Goal: Task Accomplishment & Management: Complete application form

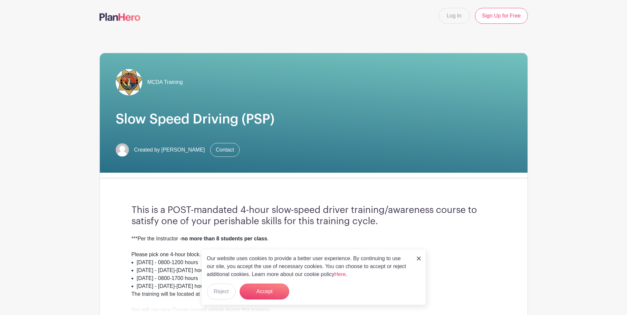
drag, startPoint x: 445, startPoint y: 41, endPoint x: 432, endPoint y: 28, distance: 17.8
click at [451, 18] on link "Log In" at bounding box center [454, 16] width 31 height 16
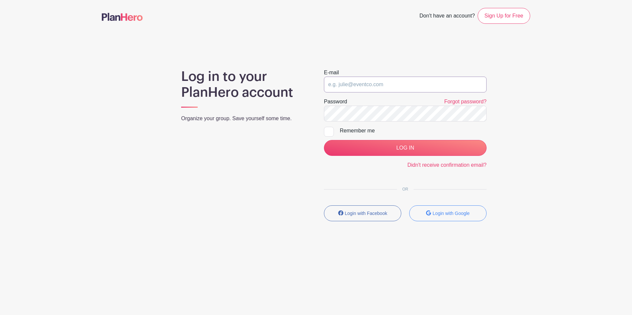
type input "[EMAIL_ADDRESS][DOMAIN_NAME]"
click at [330, 134] on div at bounding box center [329, 132] width 10 height 10
click at [328, 131] on input "Remember me" at bounding box center [326, 129] width 4 height 4
checkbox input "true"
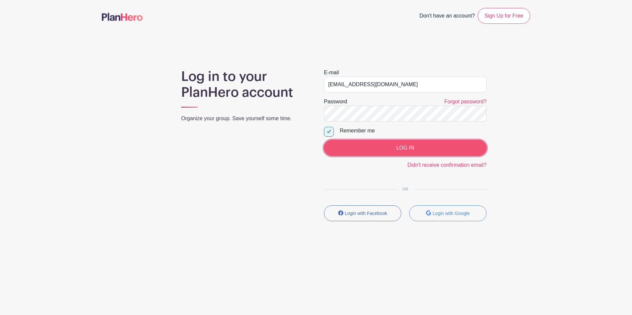
click at [368, 149] on input "LOG IN" at bounding box center [405, 148] width 163 height 16
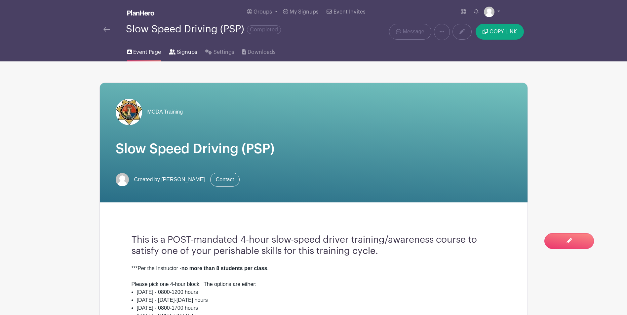
click at [190, 48] on link "Signups" at bounding box center [183, 50] width 28 height 21
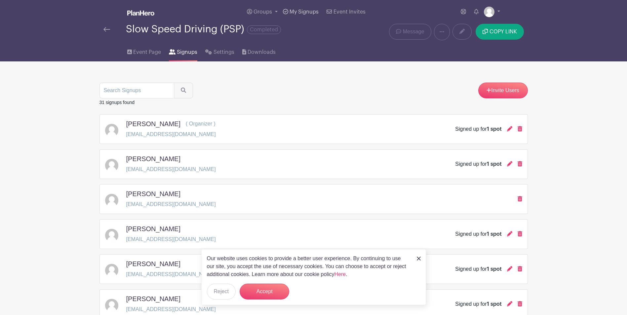
click at [306, 10] on span "My Signups" at bounding box center [304, 11] width 29 height 5
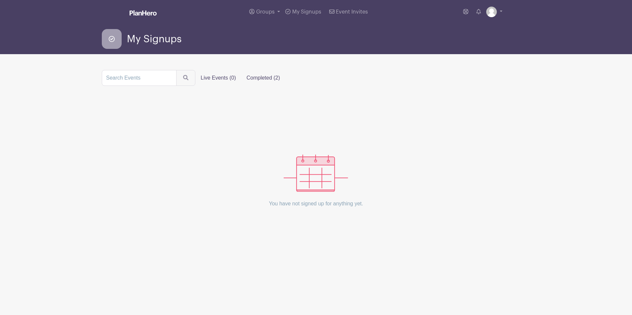
click at [250, 76] on label "Completed (2)" at bounding box center [263, 77] width 44 height 13
click at [0, 0] on input "Completed (2)" at bounding box center [0, 0] width 0 height 0
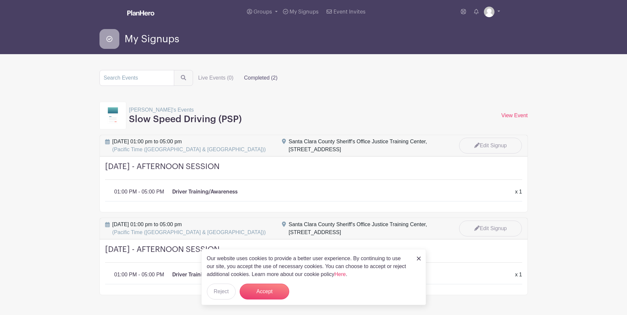
click at [418, 259] on img at bounding box center [419, 259] width 4 height 4
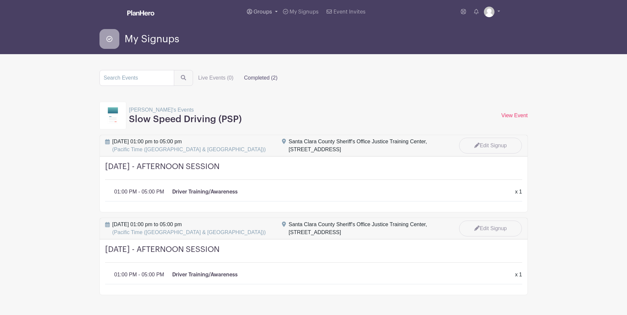
click at [267, 10] on span "Groups" at bounding box center [263, 11] width 19 height 5
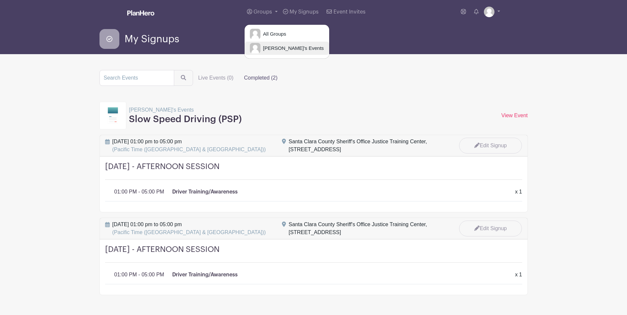
click at [271, 52] on link "[PERSON_NAME]'s Events" at bounding box center [287, 48] width 85 height 13
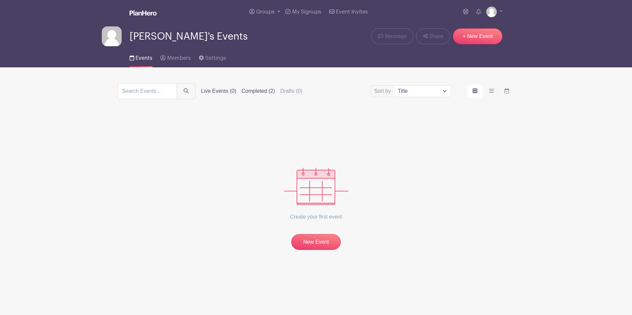
click at [264, 92] on label "Completed (2)" at bounding box center [258, 91] width 33 height 8
click at [0, 0] on input "Completed (2)" at bounding box center [0, 0] width 0 height 0
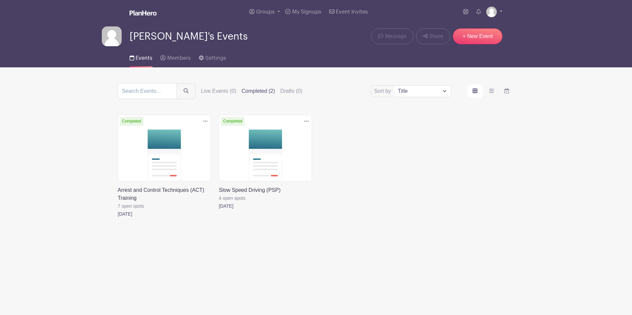
click at [118, 218] on link at bounding box center [118, 218] width 0 height 0
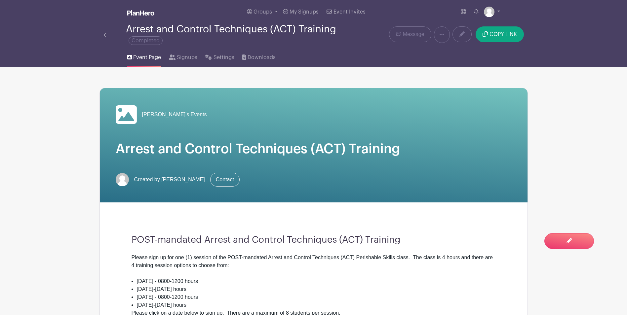
click at [101, 32] on div "Arrest and Control Techniques (ACT) Training Completed" at bounding box center [224, 35] width 250 height 22
click at [108, 33] on img at bounding box center [106, 35] width 7 height 5
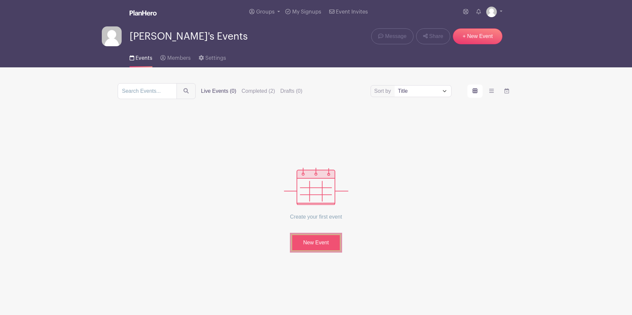
click at [320, 238] on link "New Event" at bounding box center [316, 242] width 50 height 17
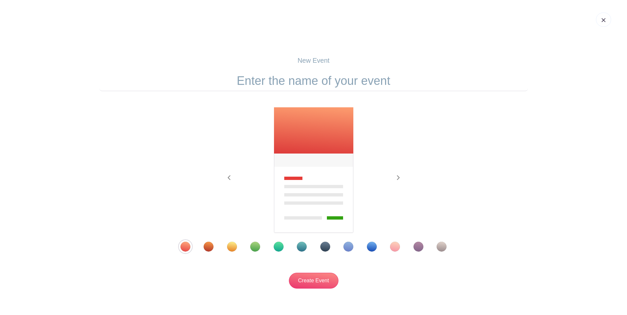
click at [320, 126] on img at bounding box center [313, 170] width 81 height 127
click at [307, 92] on form "Previous Next" at bounding box center [313, 180] width 428 height 218
click at [307, 77] on input "text" at bounding box center [313, 81] width 428 height 20
click at [396, 86] on input "First Aid/CPR/AED" at bounding box center [313, 81] width 428 height 20
type input "First Aid/CPR/AED Skills Demonstration"
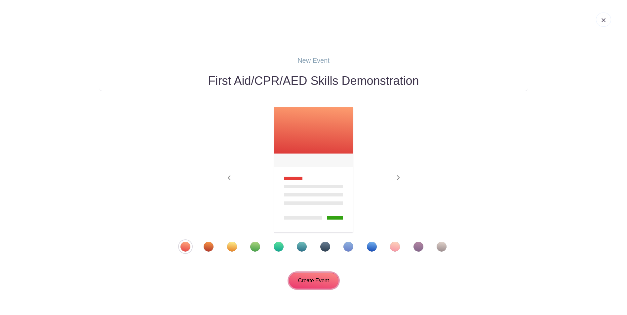
click at [329, 275] on input "Create Event" at bounding box center [314, 281] width 50 height 16
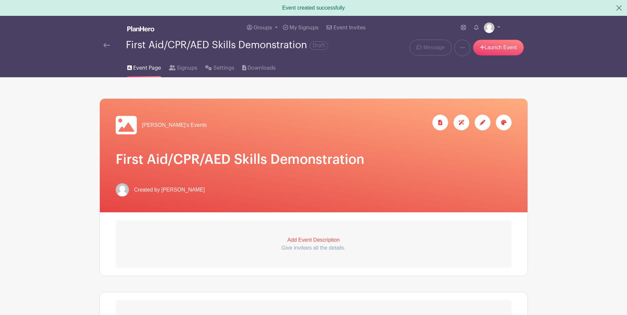
click at [172, 122] on span "[PERSON_NAME]'s Events" at bounding box center [174, 125] width 65 height 8
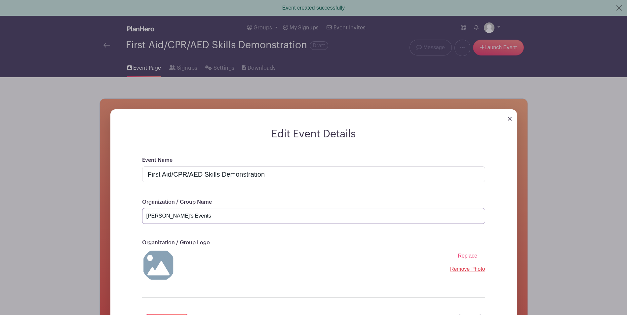
drag, startPoint x: 204, startPoint y: 214, endPoint x: 59, endPoint y: 189, distance: 147.2
click at [100, 189] on div "Edit Event Details Event Name First Aid/CPR/AED Skills Demonstration Organizati…" at bounding box center [314, 233] width 428 height 268
type input "MCDA Training"
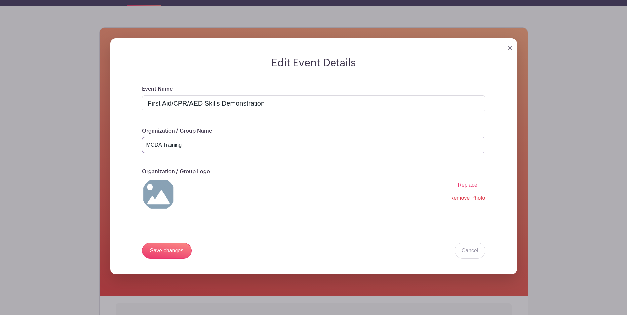
scroll to position [99, 0]
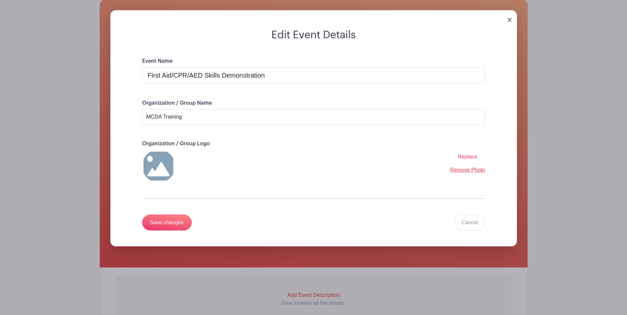
click at [153, 165] on img at bounding box center [158, 166] width 33 height 33
click at [473, 156] on span "Replace" at bounding box center [468, 157] width 20 height 6
click at [0, 0] on input "Replace" at bounding box center [0, 0] width 0 height 0
click at [164, 225] on input "Save changes" at bounding box center [167, 223] width 50 height 16
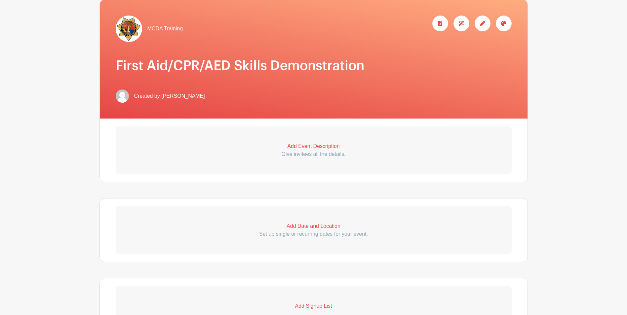
scroll to position [0, 0]
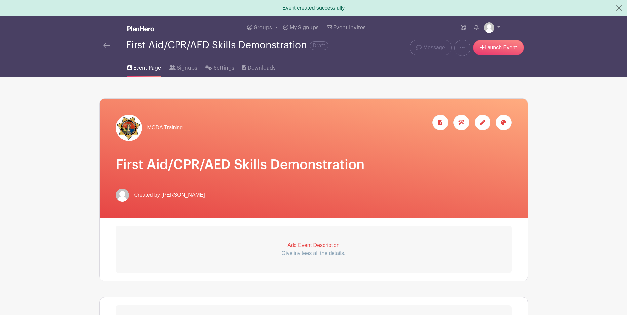
click at [309, 245] on p "Add Event Description" at bounding box center [314, 246] width 396 height 8
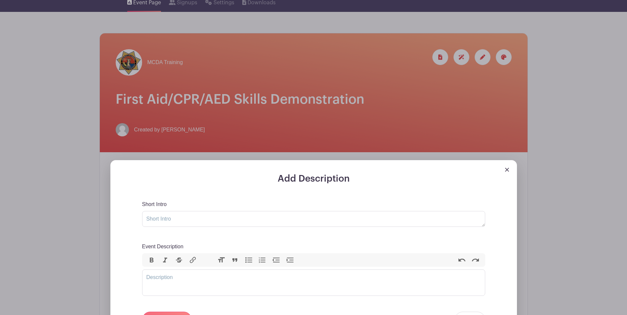
scroll to position [66, 0]
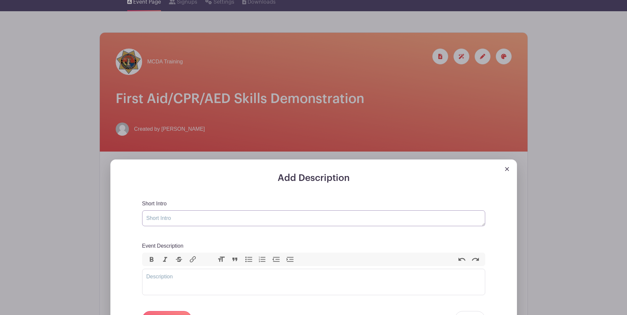
click at [167, 217] on textarea "Short Intro" at bounding box center [313, 219] width 343 height 16
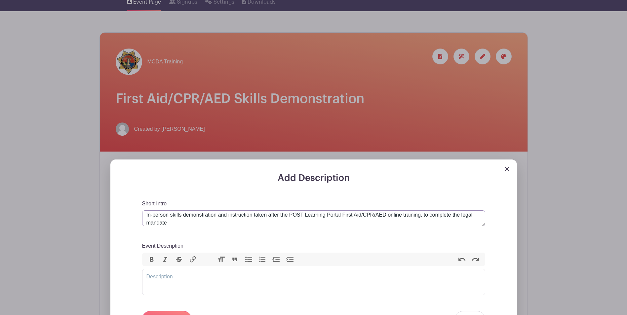
scroll to position [0, 0]
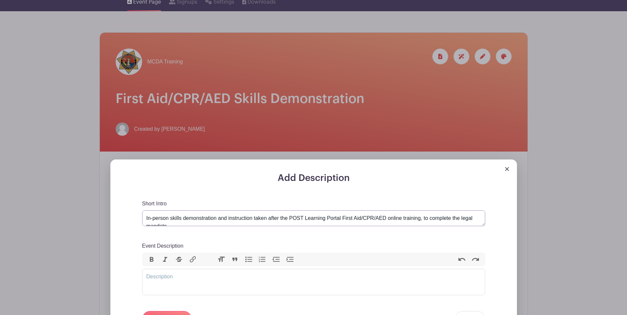
drag, startPoint x: 341, startPoint y: 215, endPoint x: 346, endPoint y: 215, distance: 5.0
click at [346, 215] on textarea "In-person skills demonstration and instruction taken after the POST Learning Po…" at bounding box center [313, 219] width 343 height 16
drag, startPoint x: 342, startPoint y: 217, endPoint x: 387, endPoint y: 217, distance: 44.3
click at [387, 218] on textarea "In-person skills demonstration and instruction taken after the POST Learning Po…" at bounding box center [313, 219] width 343 height 16
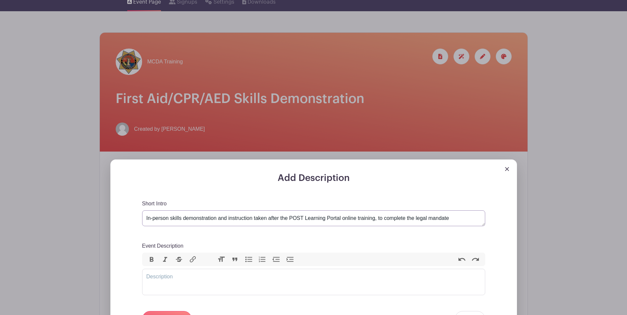
click at [455, 217] on textarea "In-person skills demonstration and instruction taken after the POST Learning Po…" at bounding box center [313, 219] width 343 height 16
paste textarea "First Aid/CPR/AED"
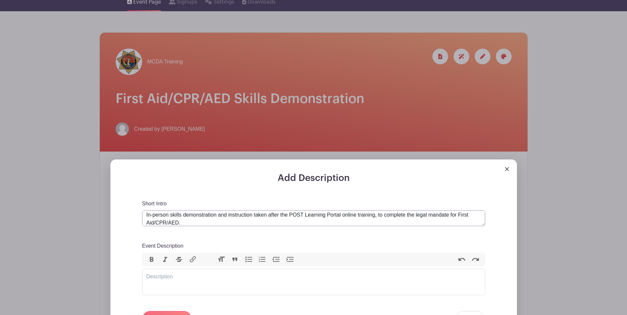
type textarea "In-person skills demonstration and instruction taken after the POST Learning Po…"
click at [155, 278] on trix-editor "Event Description" at bounding box center [313, 282] width 343 height 26
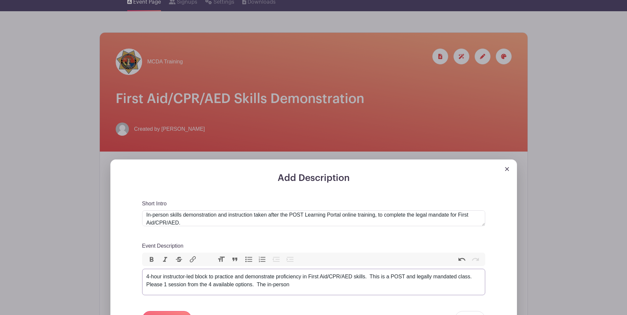
click at [146, 277] on div "4-hour instructor-led block to practice and demonstrate proficiency in First Ai…" at bounding box center [313, 281] width 335 height 16
click at [206, 285] on div "This is a 4-hour instructor-led block to practice and demonstrate proficiency i…" at bounding box center [313, 281] width 335 height 16
click at [214, 283] on div "This is a 4-hour instructor-led block to practice and demonstrate proficiency i…" at bounding box center [313, 281] width 335 height 16
click at [234, 290] on trix-editor "This is a 4-hour instructor-led block to practice and demonstrate proficiency i…" at bounding box center [313, 282] width 343 height 26
click at [376, 285] on div "This is a 4-hour instructor-led block to practice and demonstrate proficiency i…" at bounding box center [313, 281] width 335 height 16
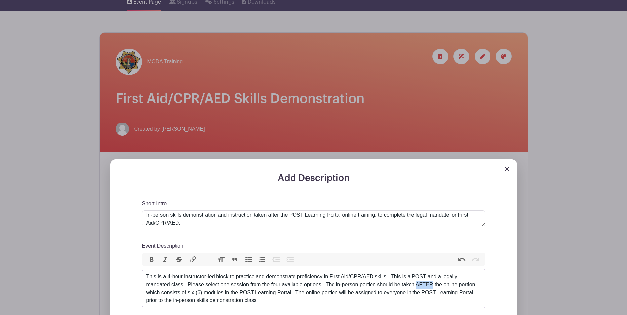
drag, startPoint x: 416, startPoint y: 284, endPoint x: 433, endPoint y: 283, distance: 16.6
click at [433, 283] on div "This is a 4-hour instructor-led block to practice and demonstrate proficiency i…" at bounding box center [313, 289] width 335 height 32
click at [151, 259] on button "Bold" at bounding box center [152, 260] width 14 height 9
click at [448, 298] on div "This is a 4-hour instructor-led block to practice and demonstrate proficiency i…" at bounding box center [313, 289] width 335 height 32
click at [340, 293] on div "This is a 4-hour instructor-led block to practice and demonstrate proficiency i…" at bounding box center [313, 289] width 335 height 32
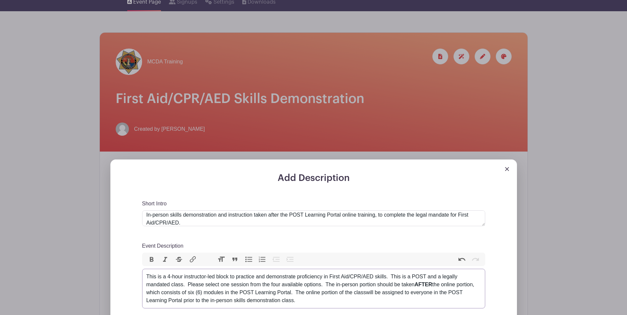
click at [375, 297] on div "This is a 4-hour instructor-led block to practice and demonstrate proficiency i…" at bounding box center [313, 289] width 335 height 32
type trix-editor "<div>This is a 4-hour instructor-led block to practice and demonstrate proficie…"
click at [317, 300] on div "This is a 4-hour instructor-led block to practice and demonstrate proficiency i…" at bounding box center [313, 289] width 335 height 32
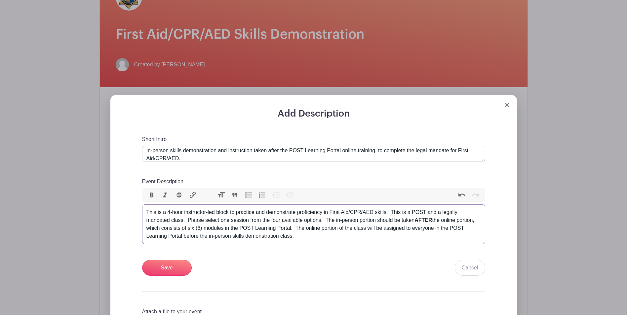
scroll to position [198, 0]
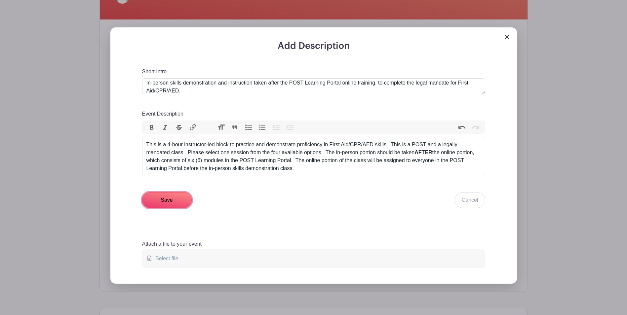
drag, startPoint x: 168, startPoint y: 197, endPoint x: 183, endPoint y: 201, distance: 16.2
click at [168, 197] on input "Save" at bounding box center [167, 200] width 50 height 16
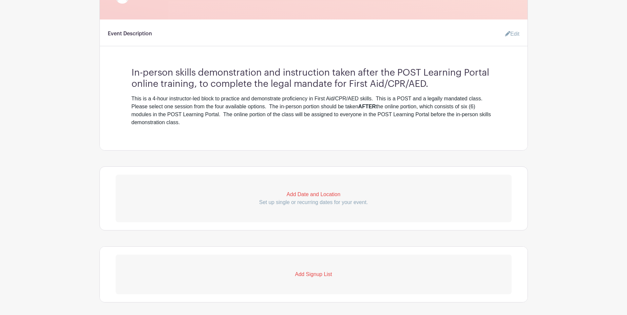
click at [326, 192] on p "Add Date and Location" at bounding box center [314, 195] width 396 height 8
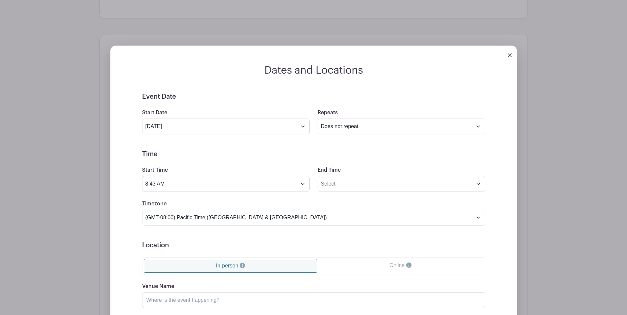
scroll to position [383, 0]
click at [291, 130] on input "[DATE]" at bounding box center [226, 126] width 168 height 16
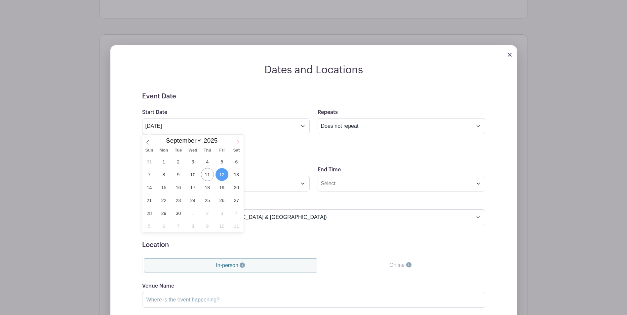
click at [234, 142] on span at bounding box center [237, 140] width 11 height 11
select select "9"
click at [195, 202] on span "22" at bounding box center [192, 200] width 13 height 13
type input "[DATE]"
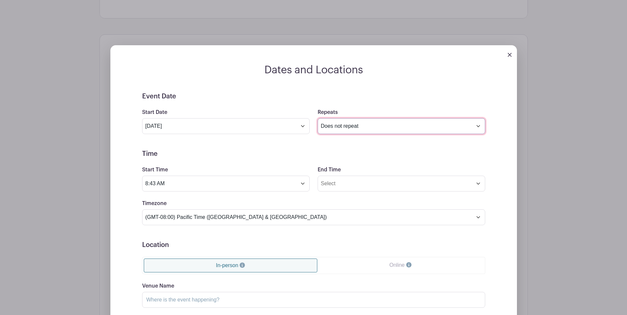
click at [369, 121] on select "Does not repeat Daily Weekly Monthly on day 22 Monthly on the fourth [DATE] Oth…" at bounding box center [402, 126] width 168 height 16
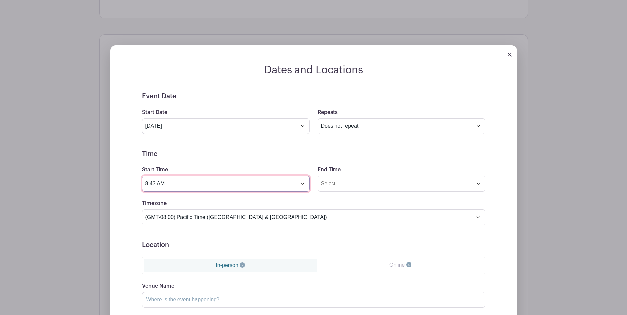
click at [302, 184] on input "8:43 AM" at bounding box center [226, 184] width 168 height 16
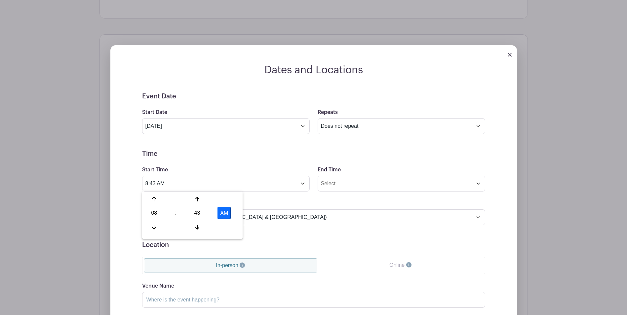
click at [192, 213] on div "43" at bounding box center [196, 213] width 21 height 13
click at [156, 197] on div "00" at bounding box center [154, 199] width 22 height 13
type input "8:00 AM"
click at [274, 206] on div "Timezone (GMT-12:00) International Date Line West (GMT-11:00) [US_STATE] (GMT-1…" at bounding box center [313, 213] width 351 height 26
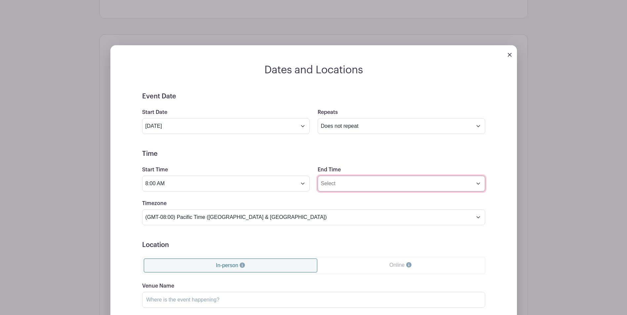
click at [413, 183] on input "End Time" at bounding box center [402, 184] width 168 height 16
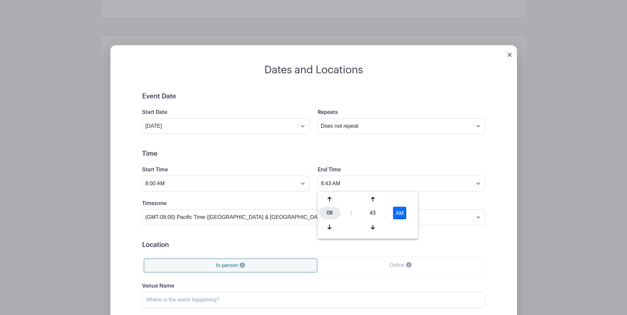
click at [325, 208] on div "08" at bounding box center [329, 213] width 21 height 13
click at [333, 199] on div "12" at bounding box center [330, 199] width 22 height 13
click at [371, 211] on div "43" at bounding box center [372, 213] width 21 height 13
click at [334, 200] on div "00" at bounding box center [330, 199] width 22 height 13
click at [402, 214] on button "AM" at bounding box center [399, 213] width 13 height 13
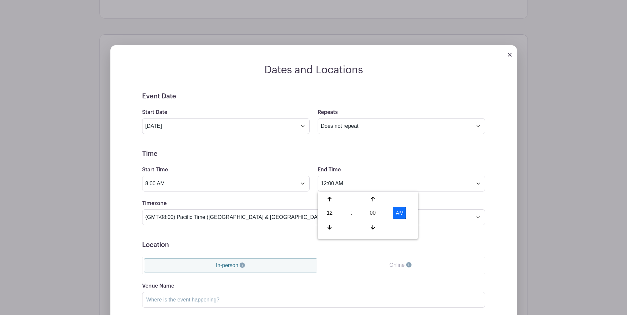
type input "12:00 PM"
click at [456, 206] on div "Timezone (GMT-12:00) International Date Line West (GMT-11:00) [US_STATE] (GMT-1…" at bounding box center [313, 213] width 351 height 26
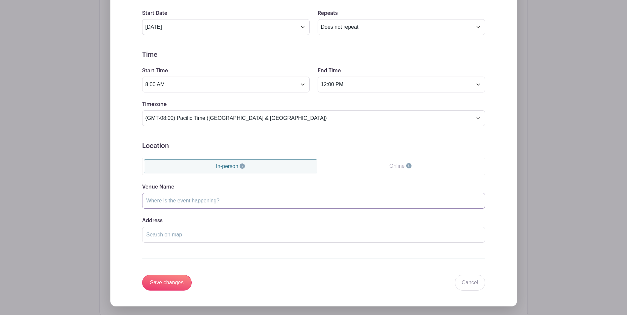
click at [202, 203] on input "Venue Name" at bounding box center [313, 201] width 343 height 16
type input "Monterey County District Attorney's Office, [PERSON_NAME] Conference Room"
click at [181, 236] on input "Address" at bounding box center [313, 235] width 343 height 16
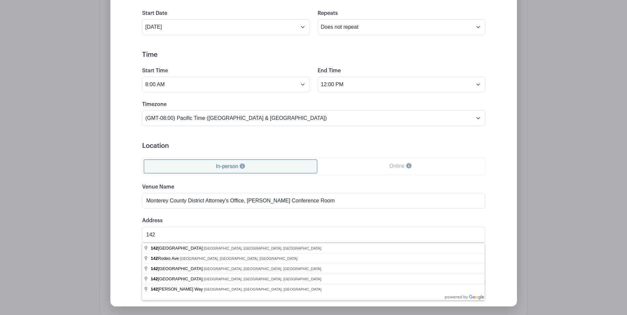
type input "[STREET_ADDRESS]"
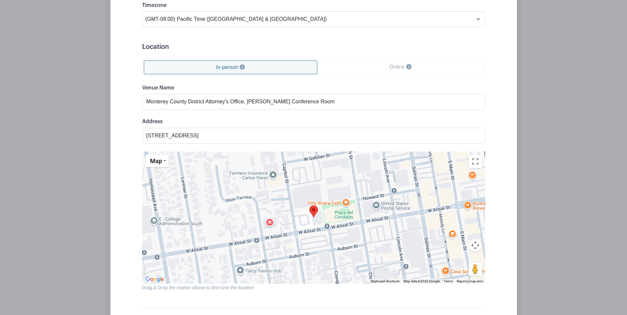
scroll to position [747, 0]
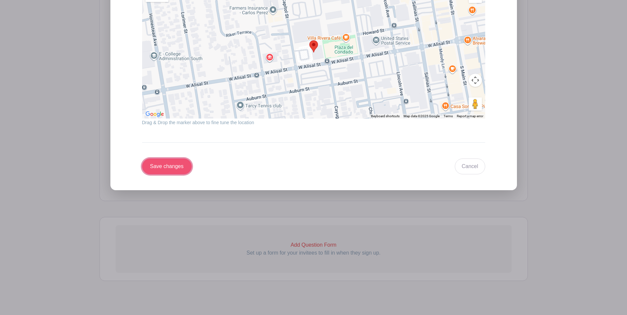
click at [187, 172] on input "Save changes" at bounding box center [167, 167] width 50 height 16
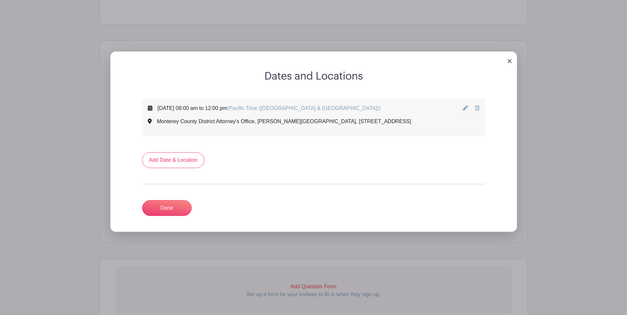
scroll to position [274, 0]
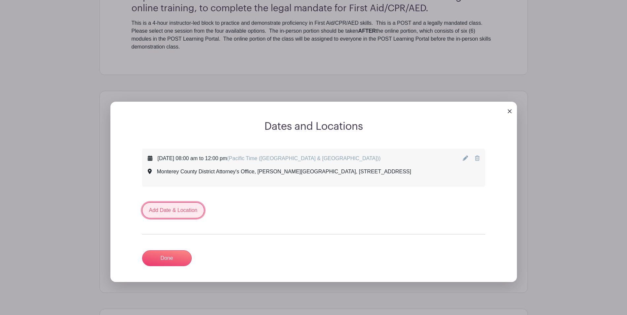
click at [182, 206] on link "Add Date & Location" at bounding box center [173, 211] width 62 height 16
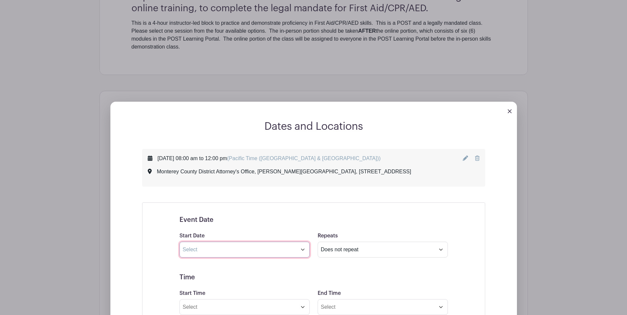
click at [281, 251] on input "text" at bounding box center [244, 250] width 130 height 16
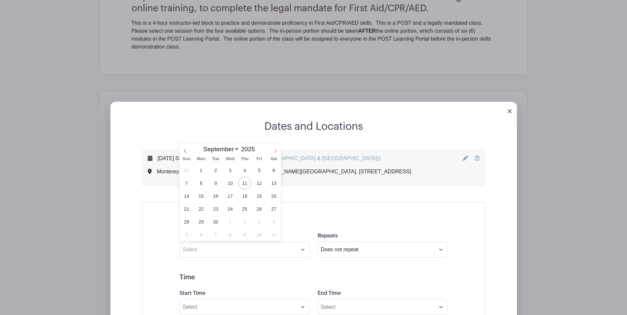
click at [273, 147] on span at bounding box center [275, 148] width 11 height 11
select select "9"
click at [232, 206] on span "22" at bounding box center [230, 209] width 13 height 13
type input "[DATE]"
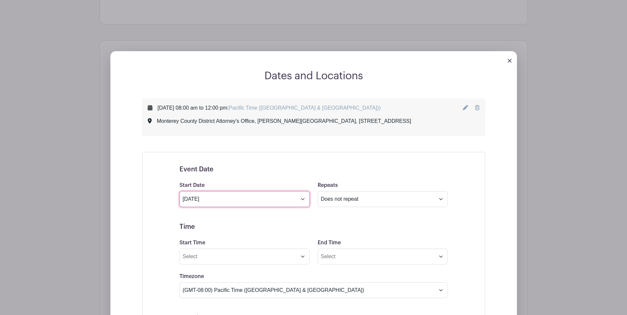
scroll to position [373, 0]
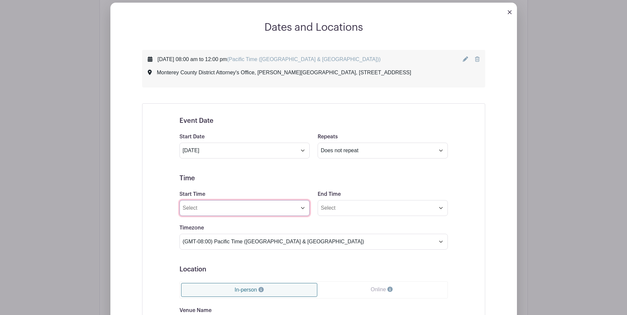
click at [220, 209] on input "Start Time" at bounding box center [244, 208] width 130 height 16
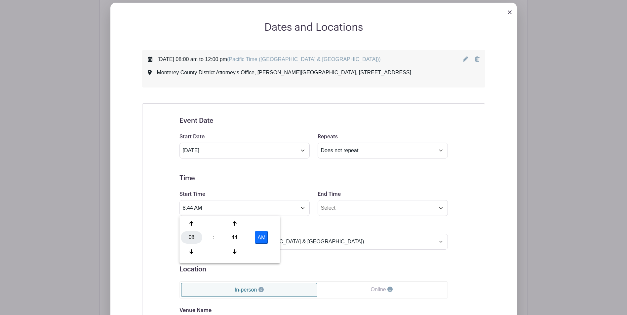
click at [194, 238] on div "08" at bounding box center [191, 237] width 21 height 13
click at [214, 226] on div "01" at bounding box center [216, 223] width 22 height 13
click at [233, 233] on div "44" at bounding box center [234, 237] width 21 height 13
click at [196, 223] on div "00" at bounding box center [192, 223] width 22 height 13
click at [267, 242] on button "AM" at bounding box center [261, 237] width 13 height 13
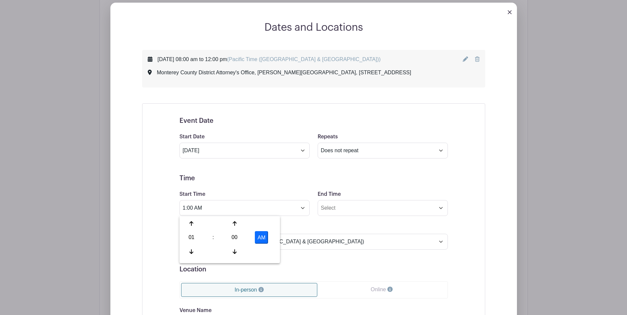
type input "1:00 PM"
click at [358, 221] on form "Event Date Start Date [DATE] Repeats Does not repeat Daily Weekly Monthly on da…" at bounding box center [313, 275] width 268 height 316
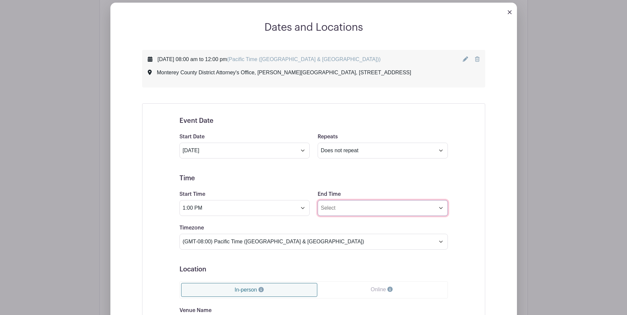
click at [377, 212] on input "End Time" at bounding box center [383, 208] width 130 height 16
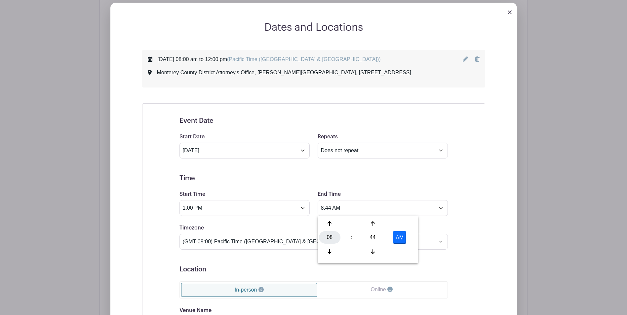
click at [335, 238] on div "08" at bounding box center [329, 237] width 21 height 13
click at [355, 238] on div "05" at bounding box center [354, 237] width 22 height 13
click at [372, 232] on div "44" at bounding box center [372, 237] width 21 height 13
click at [335, 226] on div "00" at bounding box center [330, 223] width 22 height 13
click at [397, 239] on button "AM" at bounding box center [399, 237] width 13 height 13
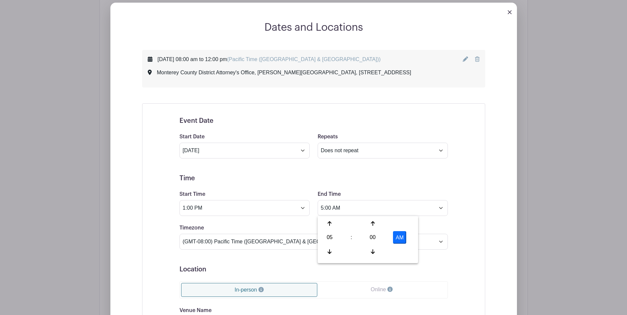
type input "5:00 PM"
click at [466, 229] on div "Event Date Start Date [DATE] Repeats Does not repeat Daily Weekly Monthly on da…" at bounding box center [313, 274] width 343 height 343
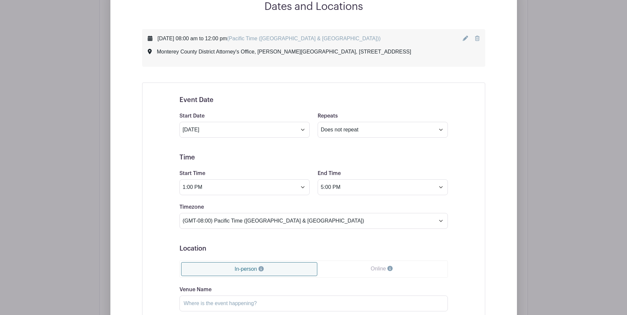
scroll to position [472, 0]
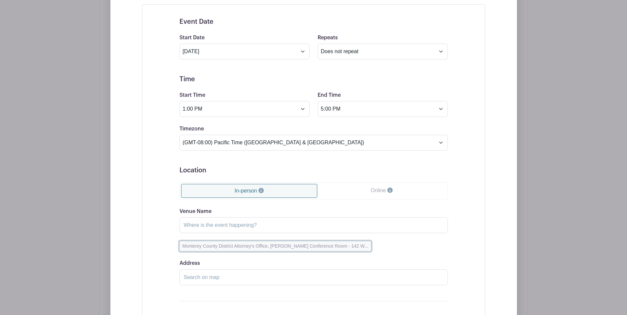
click at [244, 247] on button "Monterey County District Attorney's Office, [PERSON_NAME] Conference Room - 142…" at bounding box center [275, 246] width 192 height 10
type input "Monterey County District Attorney's Office, [PERSON_NAME] Conference Room"
type input "[STREET_ADDRESS]"
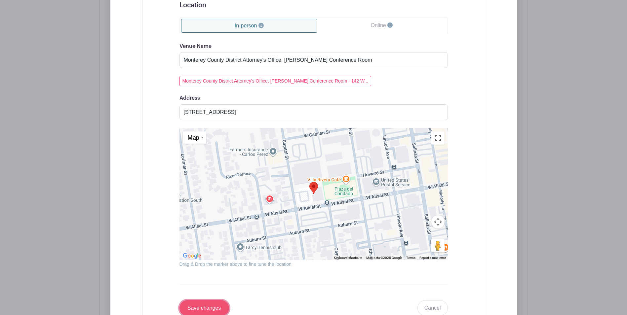
click at [214, 302] on input "Save changes" at bounding box center [204, 308] width 50 height 16
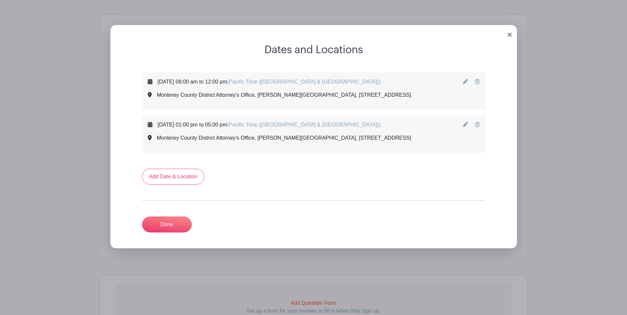
scroll to position [350, 0]
click at [181, 177] on link "Add Date & Location" at bounding box center [173, 178] width 62 height 16
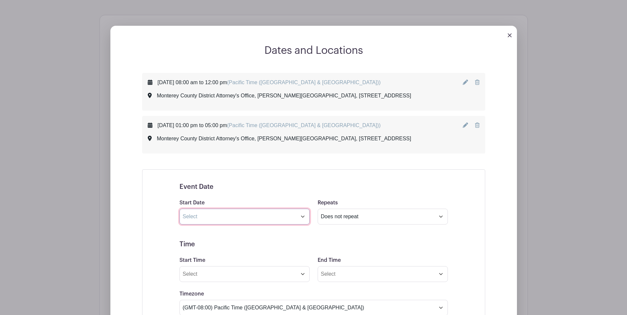
click at [217, 218] on input "text" at bounding box center [244, 217] width 130 height 16
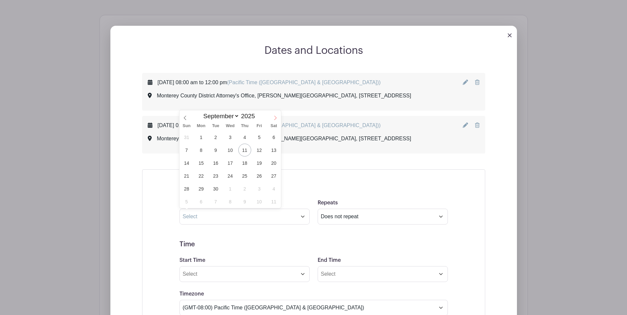
click at [278, 116] on icon at bounding box center [275, 118] width 5 height 5
click at [277, 116] on icon at bounding box center [275, 118] width 5 height 5
select select "10"
click at [225, 179] on span "19" at bounding box center [230, 176] width 13 height 13
type input "[DATE]"
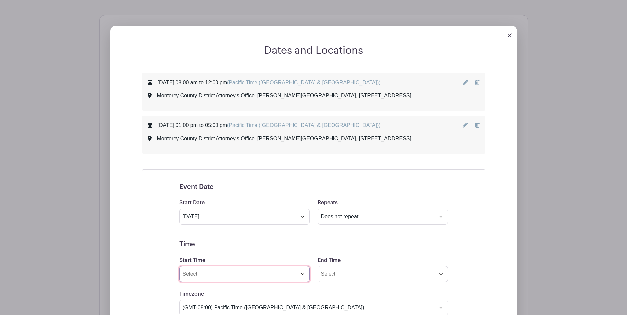
click at [265, 271] on input "Start Time" at bounding box center [244, 274] width 130 height 16
drag, startPoint x: 244, startPoint y: 244, endPoint x: 237, endPoint y: 241, distance: 7.6
click at [243, 244] on div "44" at bounding box center [234, 240] width 21 height 13
click at [200, 229] on div "00" at bounding box center [192, 226] width 22 height 13
type input "8:00 AM"
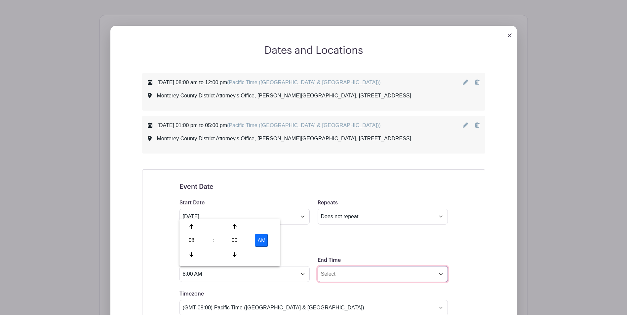
click at [360, 272] on input "End Time" at bounding box center [383, 274] width 130 height 16
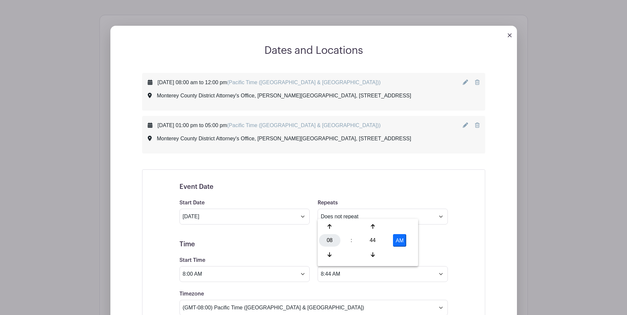
click at [328, 245] on div "08" at bounding box center [329, 240] width 21 height 13
click at [329, 223] on div "12" at bounding box center [330, 226] width 22 height 13
click at [370, 242] on div "44" at bounding box center [372, 240] width 21 height 13
click at [320, 225] on div "00" at bounding box center [330, 226] width 22 height 13
click at [402, 238] on button "AM" at bounding box center [399, 240] width 13 height 13
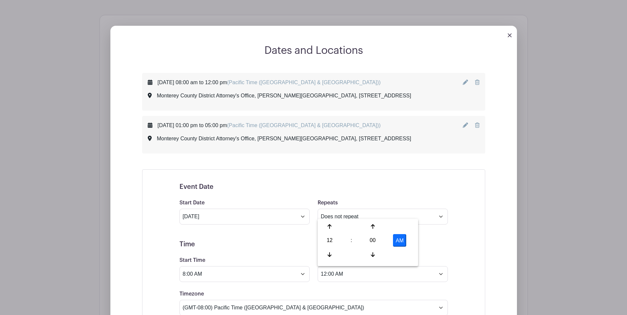
type input "12:00 PM"
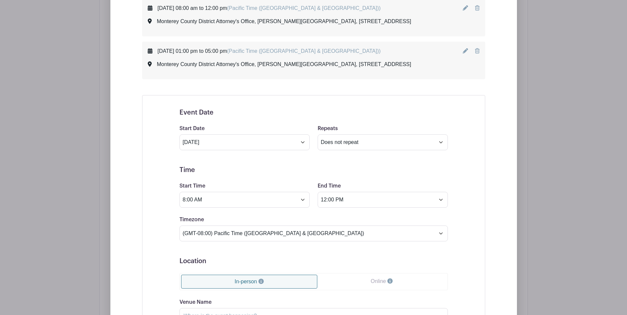
scroll to position [482, 0]
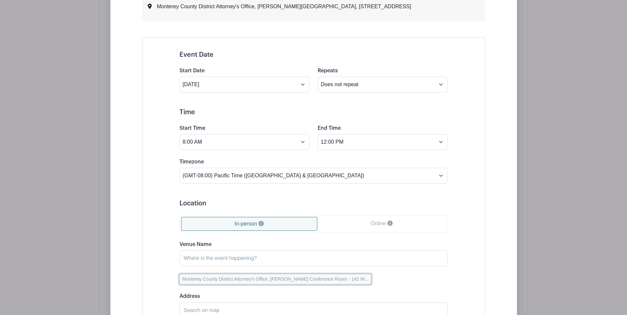
click at [262, 278] on button "Monterey County District Attorney's Office, [PERSON_NAME] Conference Room - 142…" at bounding box center [275, 279] width 192 height 10
type input "Monterey County District Attorney's Office, [PERSON_NAME] Conference Room"
type input "[STREET_ADDRESS]"
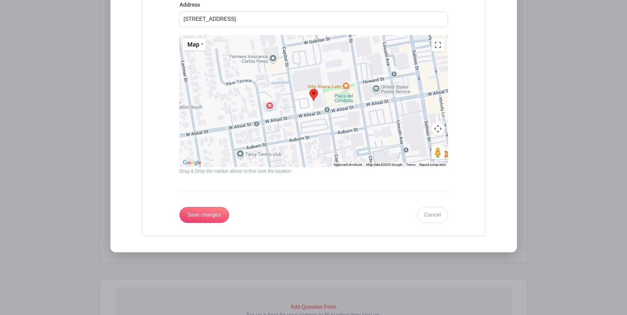
scroll to position [780, 0]
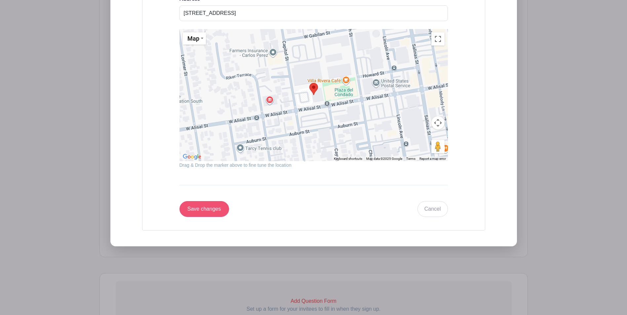
click at [220, 213] on input "Save changes" at bounding box center [204, 209] width 50 height 16
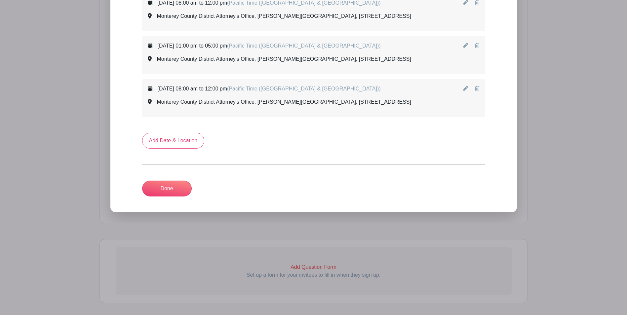
scroll to position [393, 0]
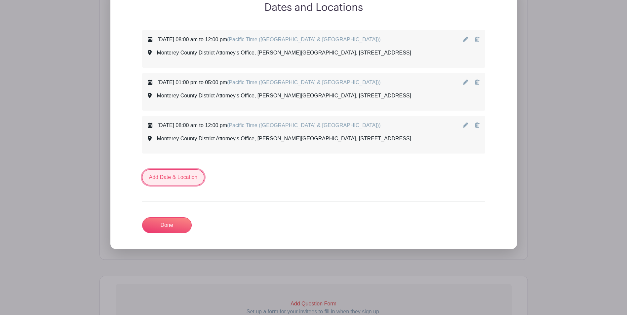
click at [172, 183] on link "Add Date & Location" at bounding box center [173, 178] width 62 height 16
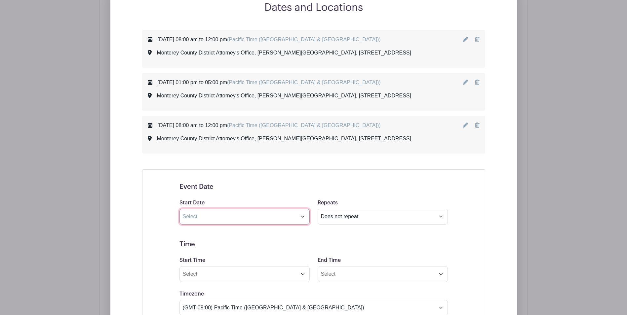
click at [227, 224] on input "text" at bounding box center [244, 217] width 130 height 16
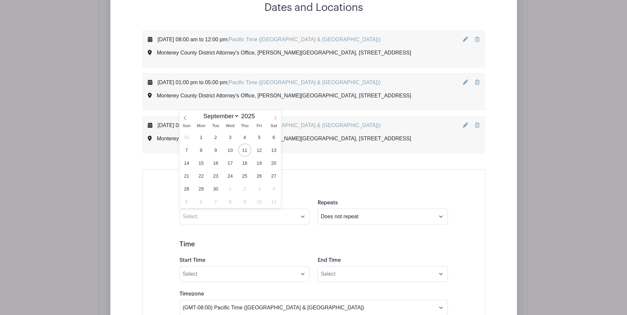
click at [277, 118] on icon at bounding box center [275, 118] width 5 height 5
select select "10"
click at [229, 173] on span "19" at bounding box center [230, 176] width 13 height 13
type input "[DATE]"
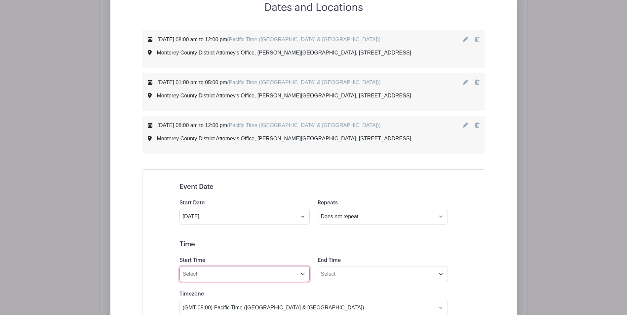
click at [219, 275] on input "Start Time" at bounding box center [244, 274] width 130 height 16
click at [192, 242] on div "08" at bounding box center [191, 240] width 21 height 13
click at [211, 228] on div "01" at bounding box center [216, 226] width 22 height 13
click at [231, 247] on div "01 : 44 AM" at bounding box center [230, 241] width 98 height 42
click at [232, 246] on div "44" at bounding box center [234, 240] width 21 height 13
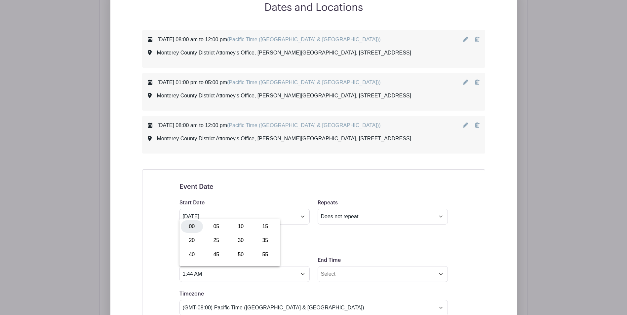
drag, startPoint x: 195, startPoint y: 229, endPoint x: 263, endPoint y: 246, distance: 69.7
click at [196, 229] on div "00" at bounding box center [192, 226] width 22 height 13
drag, startPoint x: 264, startPoint y: 244, endPoint x: 320, endPoint y: 250, distance: 56.5
click at [264, 244] on button "AM" at bounding box center [261, 240] width 13 height 13
type input "1:00 PM"
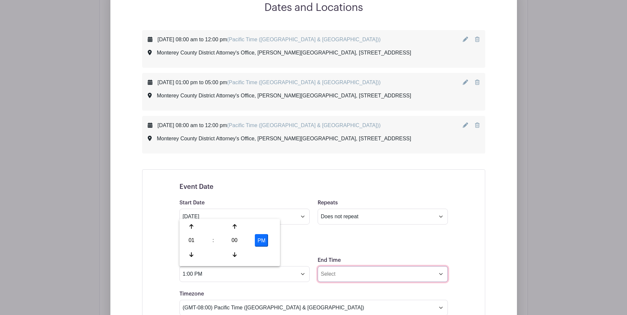
click at [360, 267] on input "End Time" at bounding box center [383, 274] width 130 height 16
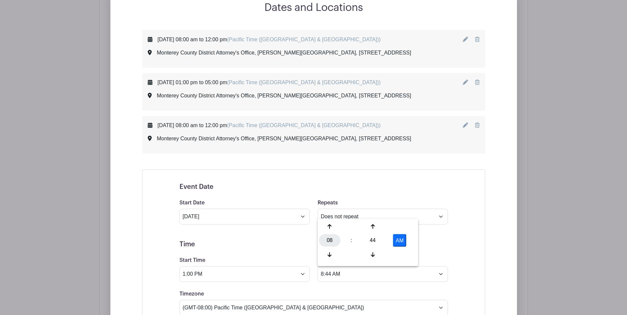
click at [325, 237] on div "08" at bounding box center [329, 240] width 21 height 13
click at [351, 242] on div "05" at bounding box center [354, 240] width 22 height 13
click at [372, 245] on div "44" at bounding box center [372, 240] width 21 height 13
click at [329, 224] on div "00" at bounding box center [330, 226] width 22 height 13
click at [394, 238] on button "AM" at bounding box center [399, 240] width 13 height 13
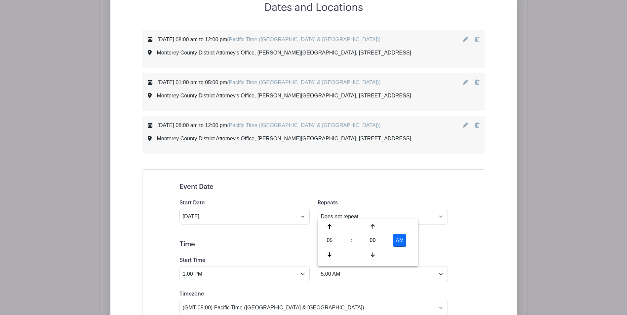
type input "5:00 PM"
click at [441, 241] on h5 "Time" at bounding box center [313, 245] width 268 height 8
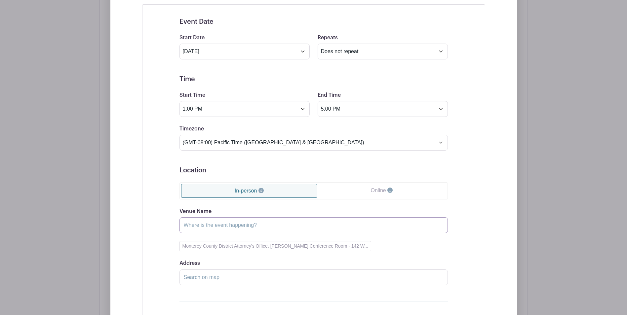
click at [293, 229] on input "Venue Name" at bounding box center [313, 225] width 268 height 16
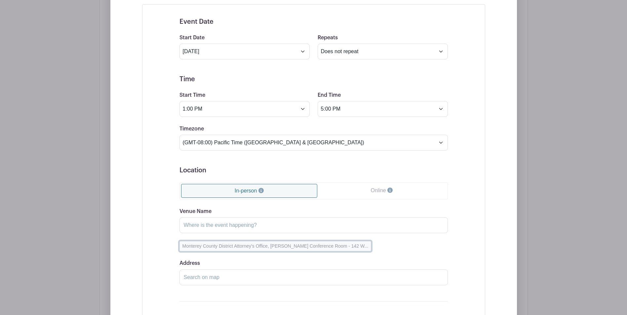
drag, startPoint x: 351, startPoint y: 245, endPoint x: 356, endPoint y: 244, distance: 5.5
click at [351, 245] on button "Monterey County District Attorney's Office, [PERSON_NAME] Conference Room - 142…" at bounding box center [275, 246] width 192 height 10
type input "Monterey County District Attorney's Office, [PERSON_NAME] Conference Room"
type input "[STREET_ADDRESS]"
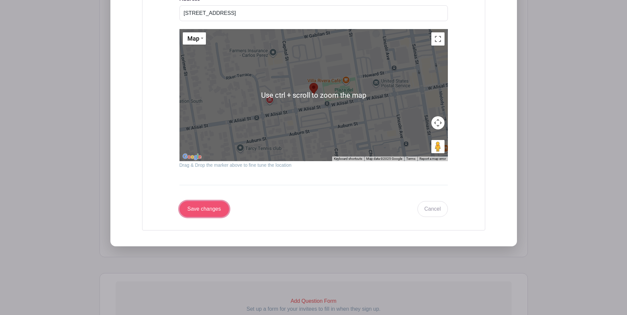
click at [205, 205] on input "Save changes" at bounding box center [204, 209] width 50 height 16
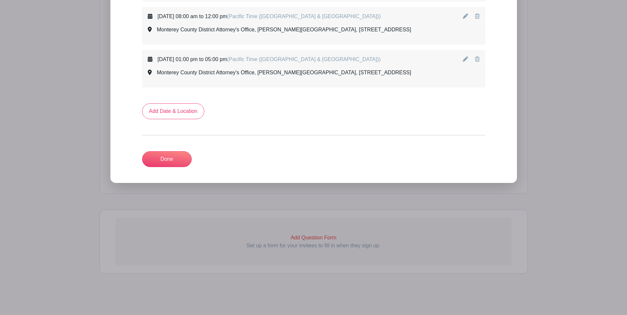
scroll to position [502, 0]
click at [190, 161] on link "Done" at bounding box center [167, 159] width 50 height 16
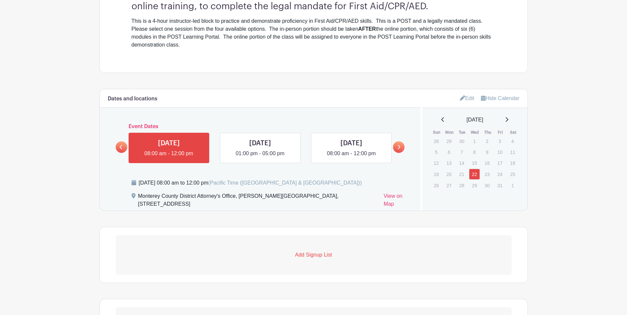
scroll to position [266, 0]
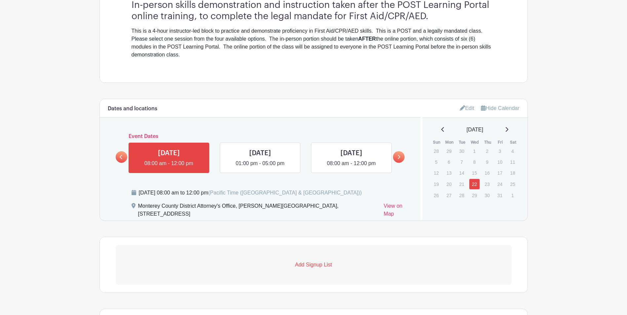
click at [310, 263] on p "Add Signup List" at bounding box center [314, 265] width 396 height 8
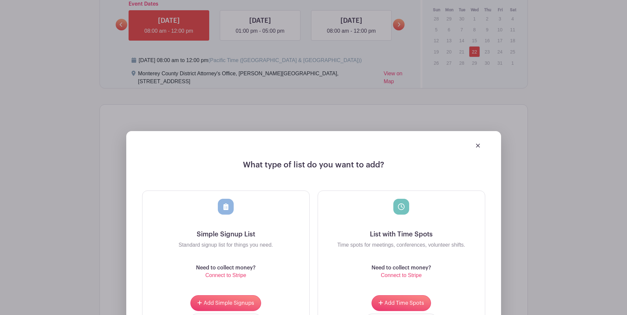
scroll to position [464, 0]
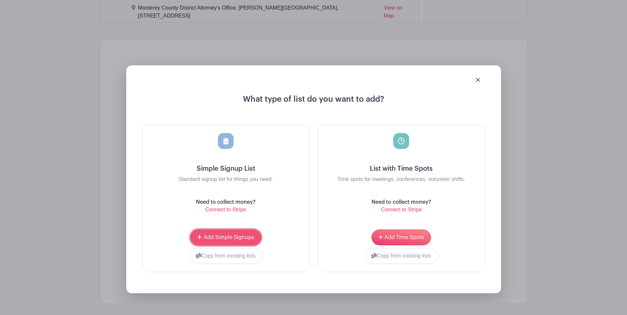
click at [237, 240] on span "Add Simple Signups" at bounding box center [229, 237] width 51 height 5
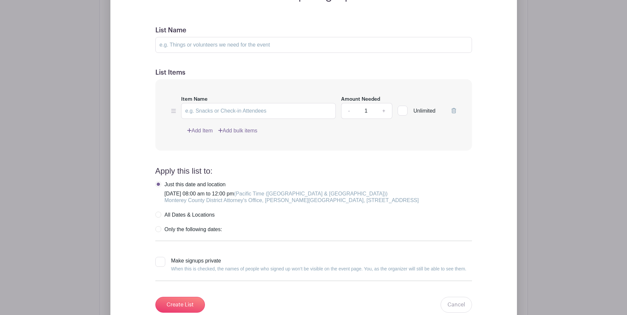
scroll to position [716, 0]
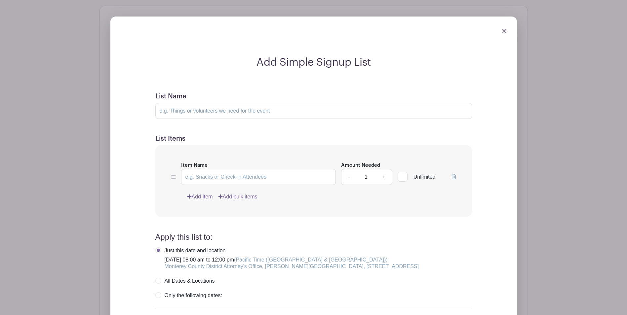
click at [503, 32] on img at bounding box center [504, 31] width 4 height 4
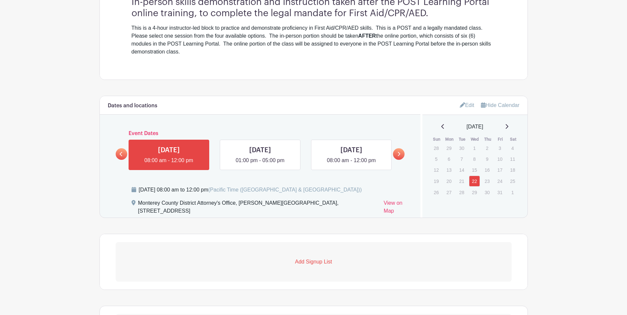
scroll to position [319, 0]
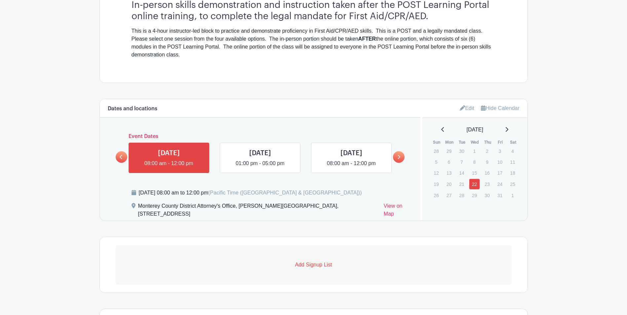
click at [465, 111] on link "Edit" at bounding box center [467, 108] width 15 height 11
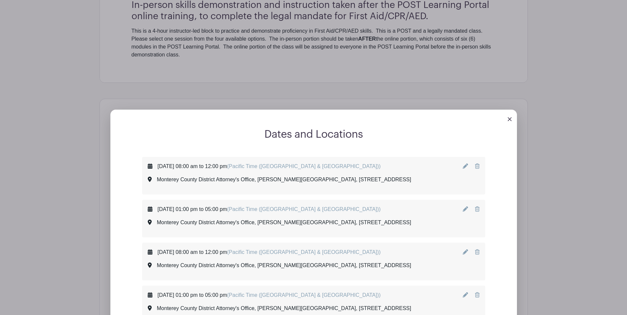
click at [465, 166] on icon at bounding box center [465, 166] width 5 height 5
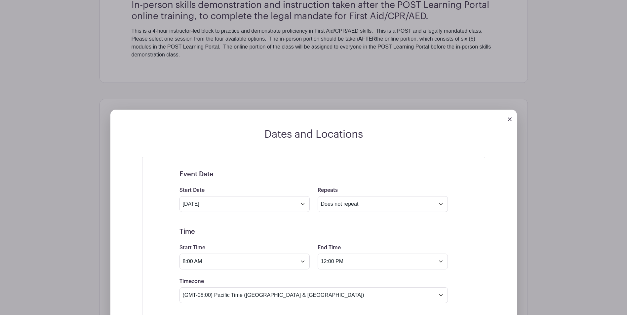
click at [508, 118] on img at bounding box center [510, 119] width 4 height 4
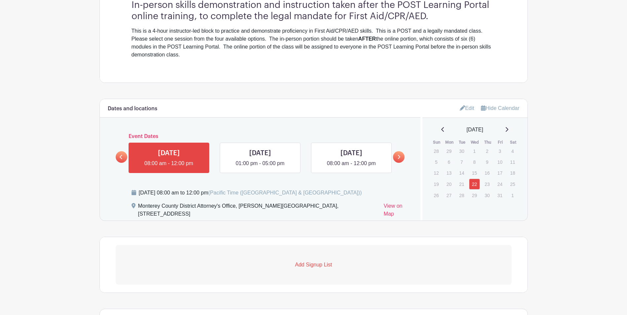
click at [326, 265] on p "Add Signup List" at bounding box center [314, 265] width 396 height 8
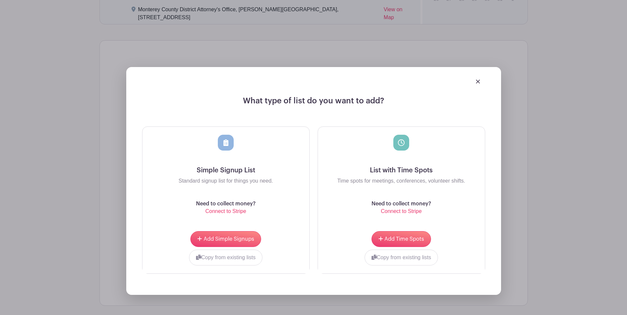
scroll to position [517, 0]
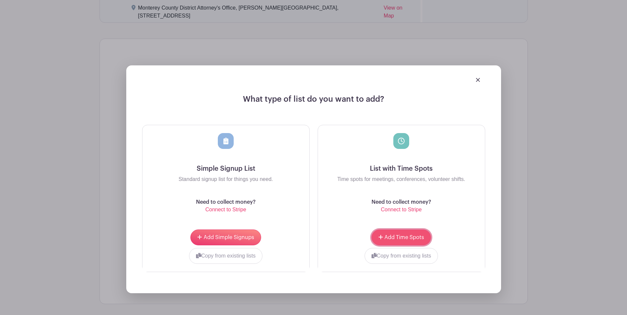
click at [399, 240] on span "Add Time Spots" at bounding box center [404, 237] width 40 height 5
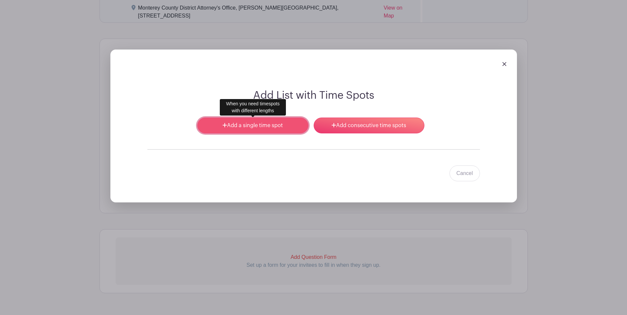
click at [247, 123] on link "Add a single time spot" at bounding box center [252, 126] width 111 height 16
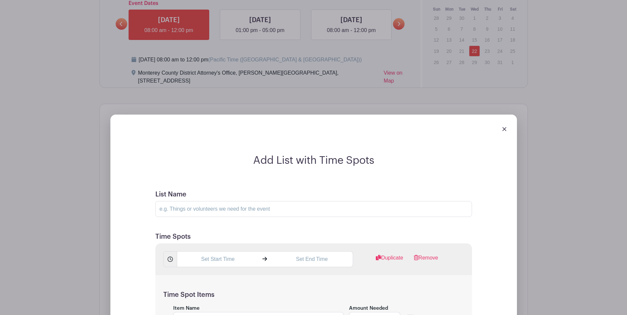
scroll to position [451, 0]
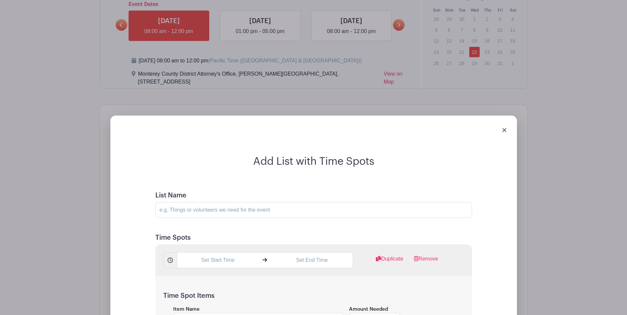
click at [504, 129] on img at bounding box center [504, 130] width 4 height 4
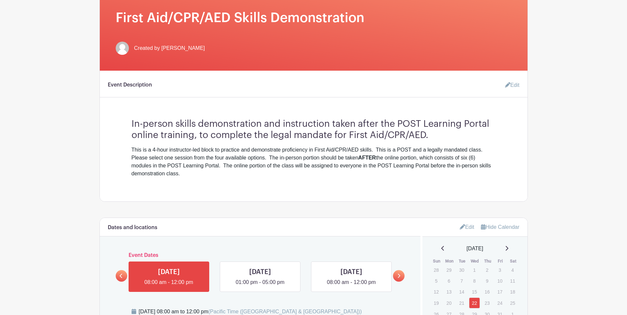
scroll to position [231, 0]
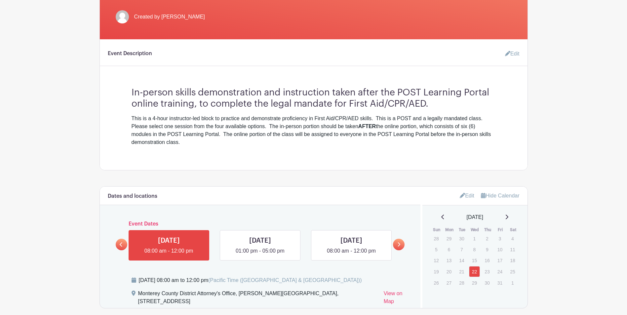
click at [510, 52] on link "Edit" at bounding box center [510, 53] width 20 height 13
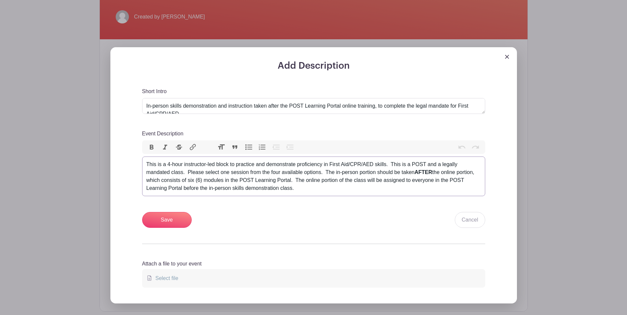
drag, startPoint x: 147, startPoint y: 163, endPoint x: 338, endPoint y: 189, distance: 192.8
click at [338, 189] on div "This is a 4-hour instructor-led block to practice and demonstrate proficiency i…" at bounding box center [313, 177] width 335 height 32
type trix-editor "<div>This is a 4-hour instructor-led block to practice and demonstrate proficie…"
copy div "This is a 4-hour instructor-led block to practice and demonstrate proficiency i…"
drag, startPoint x: 586, startPoint y: 137, endPoint x: 540, endPoint y: 78, distance: 74.9
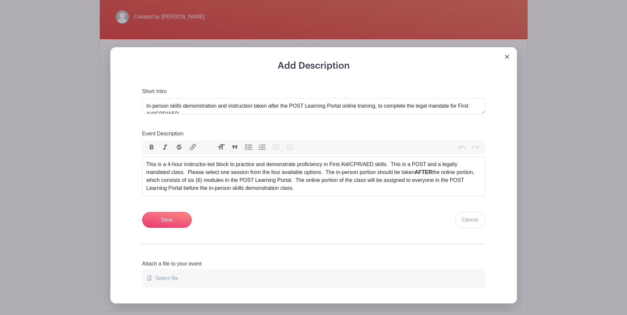
click at [522, 137] on div "Add Description Short Intro In-person skills demonstration and instruction take…" at bounding box center [313, 175] width 417 height 256
click at [511, 57] on div at bounding box center [313, 53] width 407 height 13
click at [504, 54] on div at bounding box center [313, 53] width 407 height 13
click at [165, 213] on input "Save" at bounding box center [167, 220] width 50 height 16
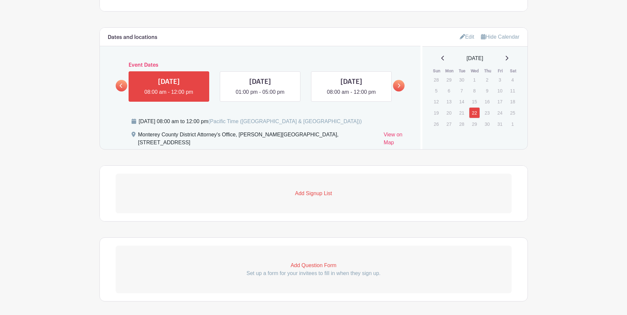
scroll to position [418, 0]
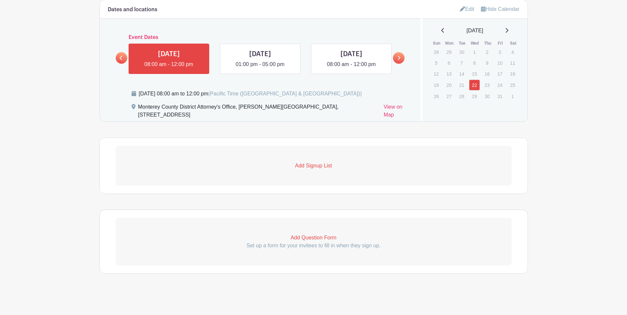
click at [312, 166] on p "Add Signup List" at bounding box center [314, 166] width 396 height 8
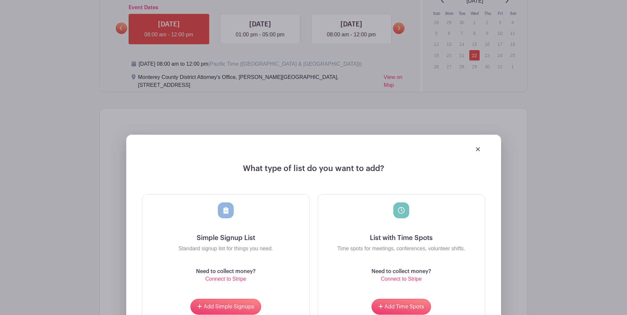
scroll to position [484, 0]
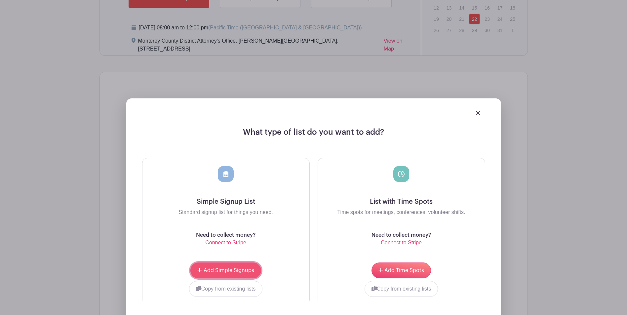
click at [222, 270] on span "Add Simple Signups" at bounding box center [229, 270] width 51 height 5
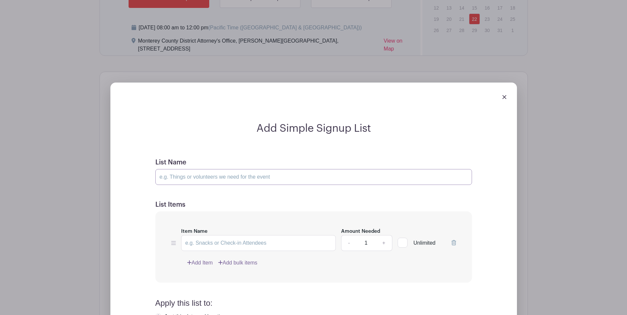
click at [212, 177] on input "List Name" at bounding box center [313, 177] width 317 height 16
type input "[DATE] - MORNING SESSION"
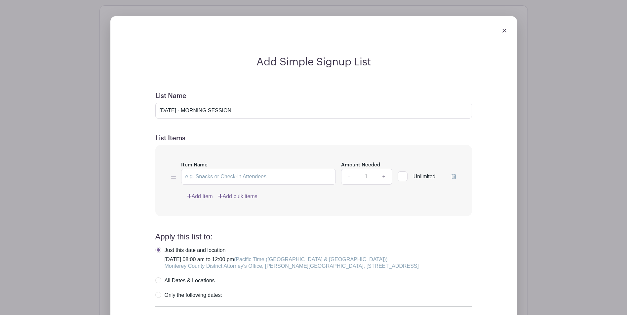
scroll to position [550, 0]
click at [452, 177] on icon at bounding box center [454, 176] width 5 height 5
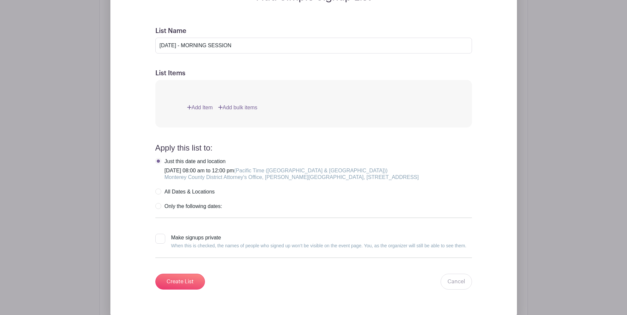
scroll to position [616, 0]
click at [173, 282] on input "Create List" at bounding box center [180, 281] width 50 height 16
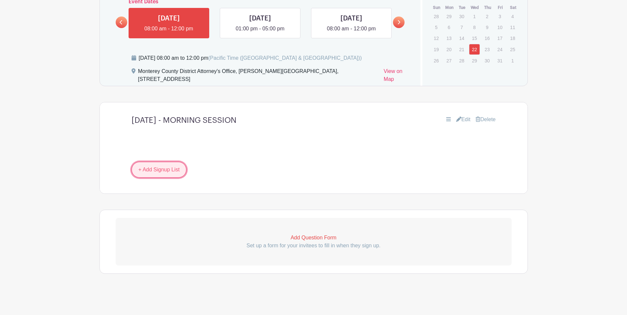
click at [168, 173] on link "+ Add Signup List" at bounding box center [159, 170] width 55 height 16
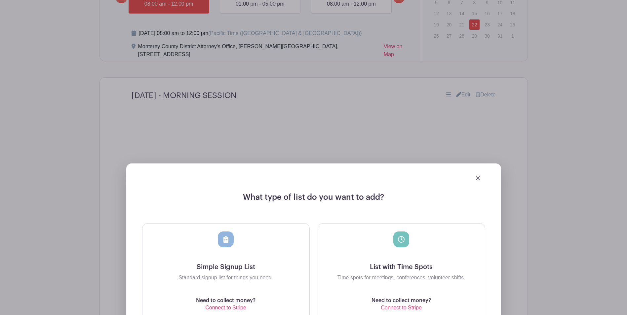
scroll to position [500, 0]
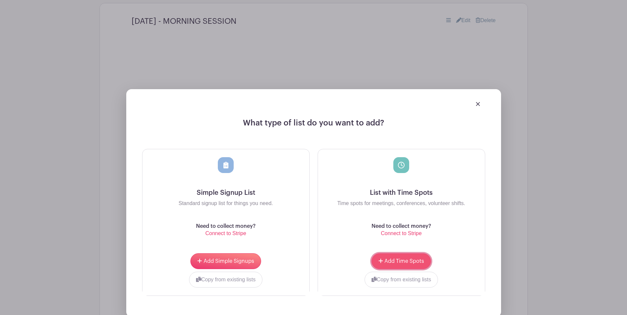
click at [395, 257] on button "Add Time Spots" at bounding box center [401, 262] width 59 height 16
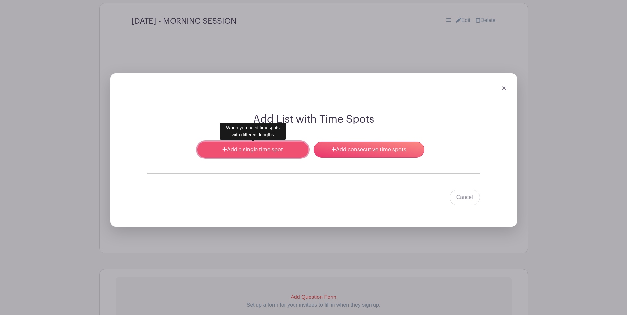
click at [294, 153] on link "Add a single time spot" at bounding box center [252, 150] width 111 height 16
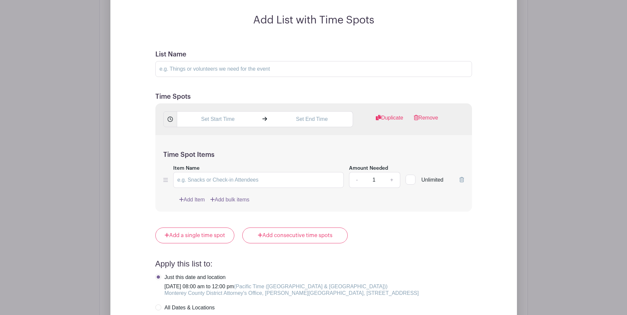
scroll to position [685, 0]
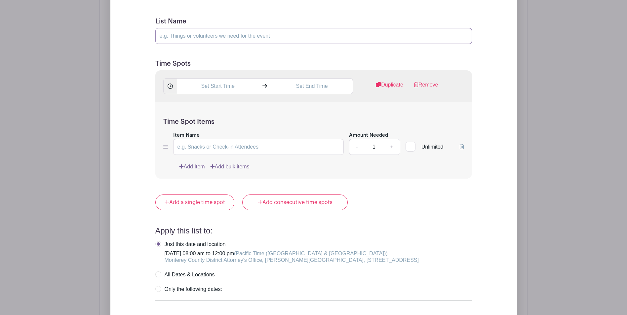
click at [240, 40] on input "List Name" at bounding box center [313, 36] width 317 height 16
type input "[DATE] - MORNING SESSION"
click at [216, 88] on input "text" at bounding box center [218, 86] width 82 height 16
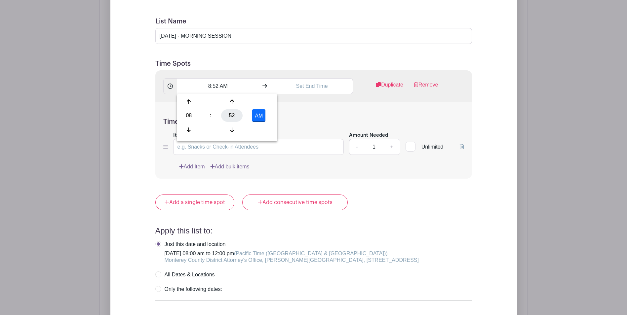
click at [235, 117] on div "52" at bounding box center [231, 115] width 21 height 13
click at [189, 101] on div "00" at bounding box center [189, 102] width 22 height 13
type input "8:00 AM"
click at [313, 85] on input "text" at bounding box center [312, 86] width 82 height 16
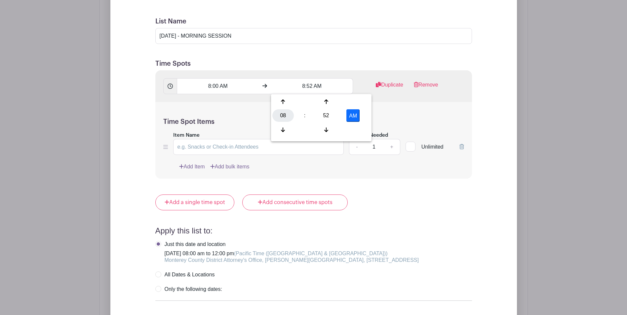
click at [289, 115] on div "08" at bounding box center [282, 115] width 21 height 13
click at [286, 101] on div "12" at bounding box center [283, 102] width 22 height 13
click at [325, 117] on div "52" at bounding box center [325, 115] width 21 height 13
click at [281, 101] on div "00" at bounding box center [283, 102] width 22 height 13
click at [353, 114] on button "AM" at bounding box center [352, 115] width 13 height 13
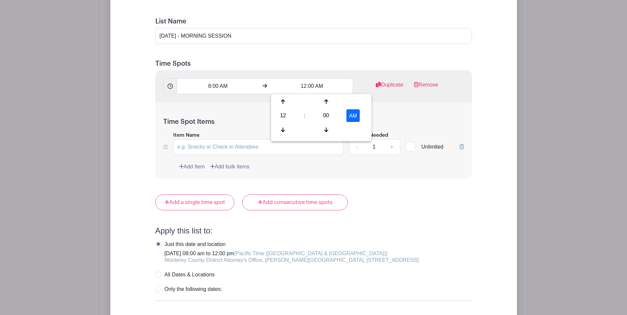
type input "12:00 PM"
click at [421, 107] on div "Time Spot Items Item Name Amount Needed - 1 + Unlimited Add Item Add bulk items" at bounding box center [313, 140] width 317 height 77
click at [461, 146] on icon at bounding box center [461, 146] width 5 height 5
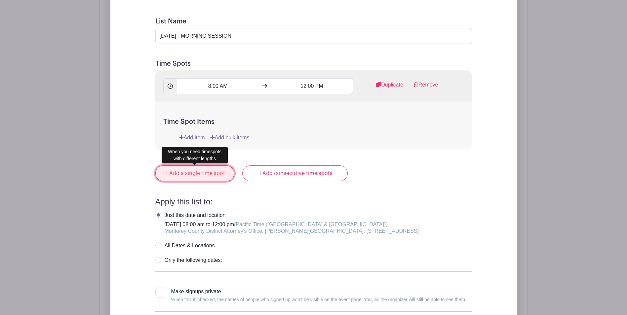
click at [196, 171] on link "Add a single time spot" at bounding box center [194, 174] width 79 height 16
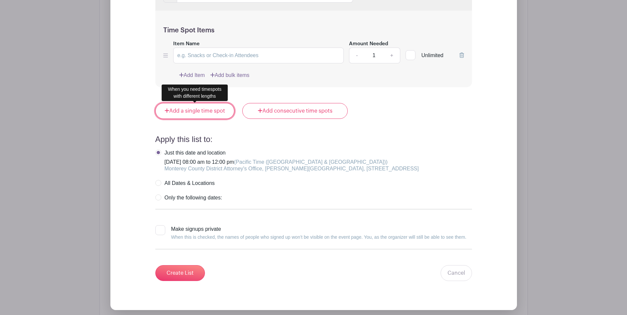
scroll to position [731, 0]
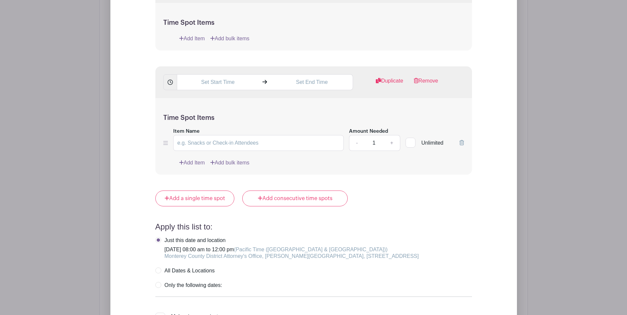
click at [463, 143] on icon at bounding box center [461, 142] width 5 height 5
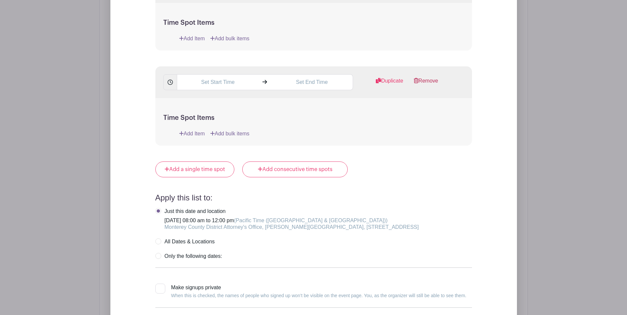
click at [431, 79] on link "Remove" at bounding box center [426, 83] width 24 height 13
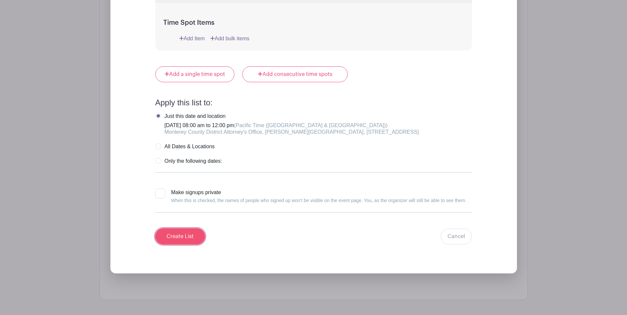
click at [173, 236] on input "Create List" at bounding box center [180, 237] width 50 height 16
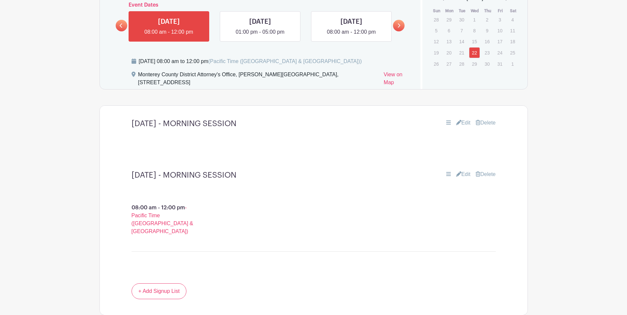
scroll to position [404, 0]
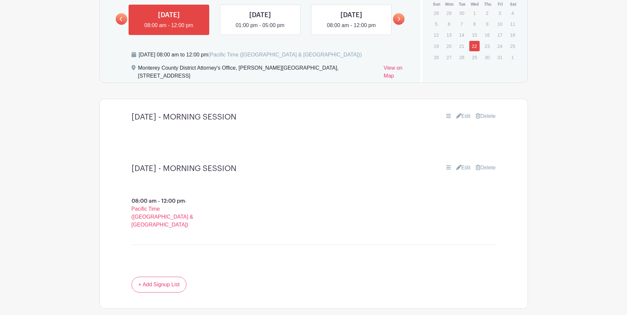
click at [446, 168] on icon at bounding box center [448, 168] width 5 height 4
click at [464, 167] on link "Edit" at bounding box center [463, 168] width 15 height 8
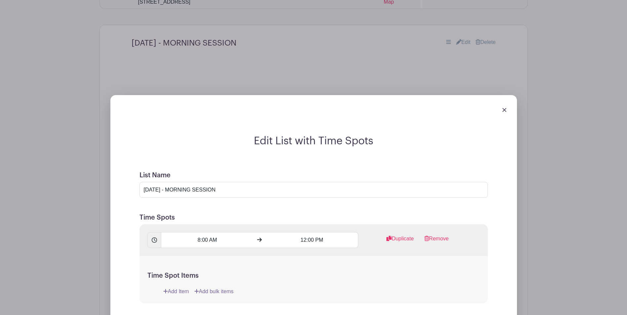
scroll to position [470, 0]
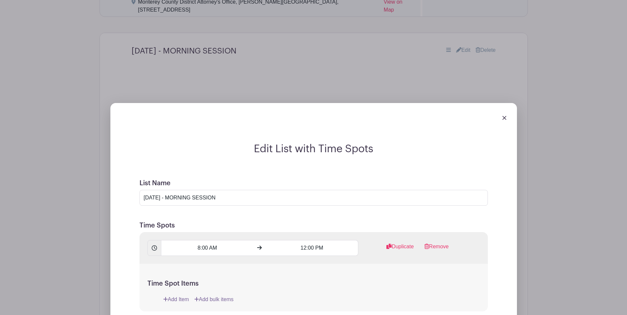
click at [504, 115] on link at bounding box center [504, 118] width 4 height 6
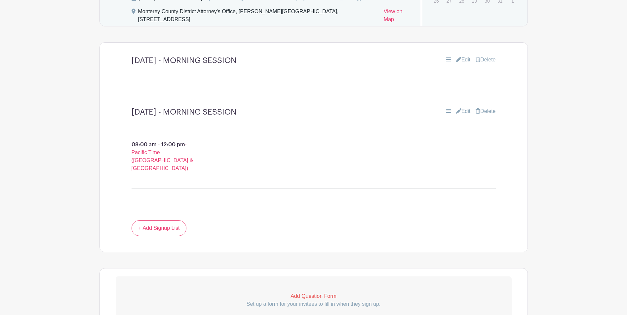
scroll to position [371, 0]
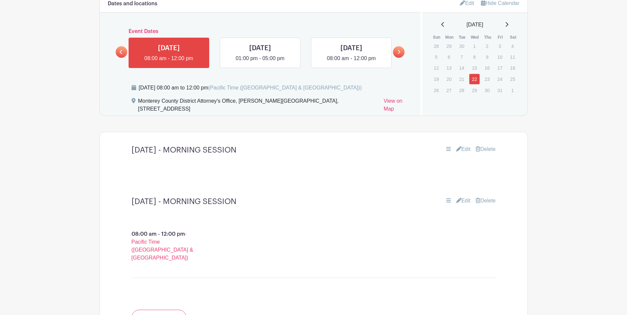
click at [485, 148] on link "Delete" at bounding box center [486, 149] width 20 height 8
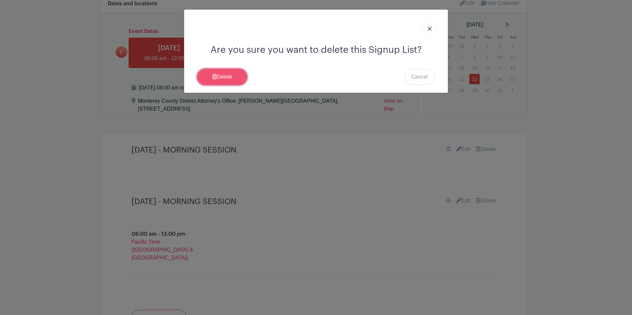
click at [209, 69] on link "Delete" at bounding box center [222, 77] width 50 height 16
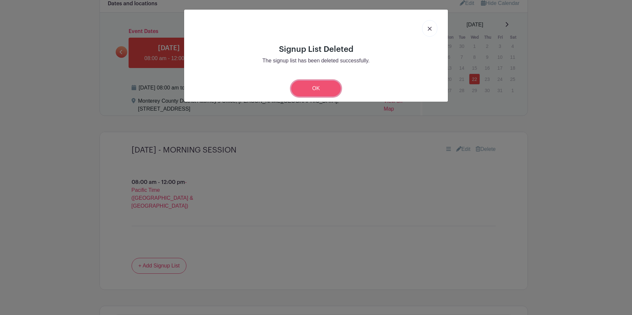
click at [319, 85] on link "OK" at bounding box center [316, 89] width 50 height 16
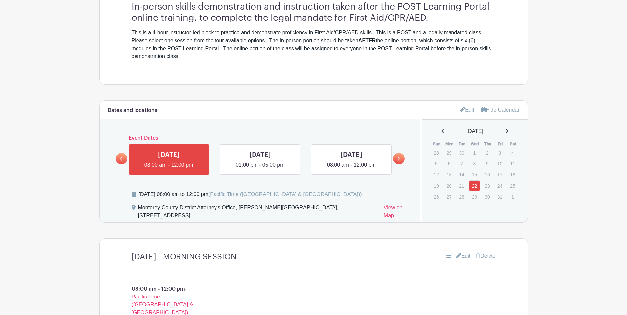
scroll to position [397, 0]
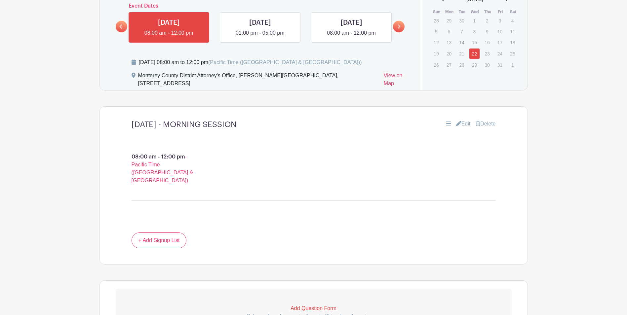
click at [463, 125] on link "Edit" at bounding box center [463, 124] width 15 height 8
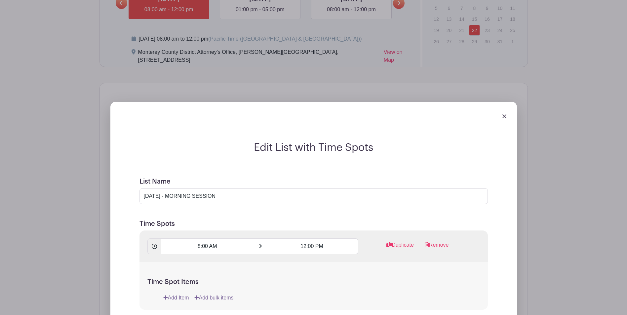
scroll to position [496, 0]
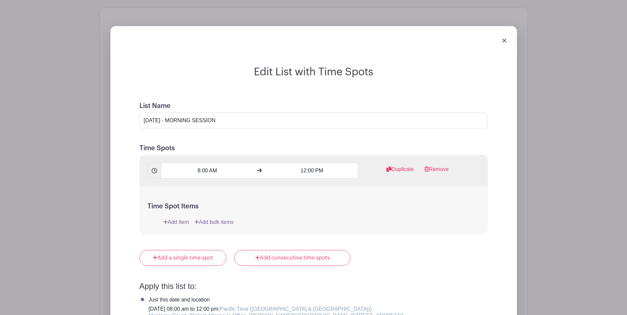
click at [176, 219] on link "Add Item" at bounding box center [176, 222] width 26 height 8
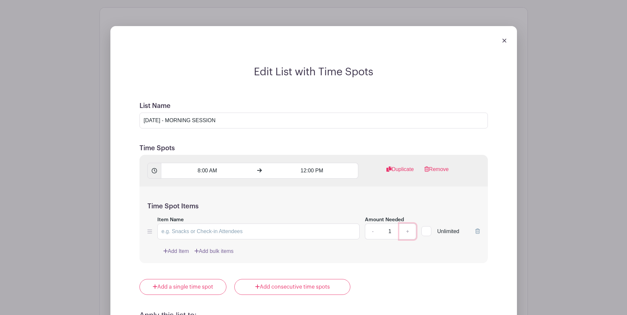
click at [408, 229] on link "+" at bounding box center [407, 232] width 17 height 16
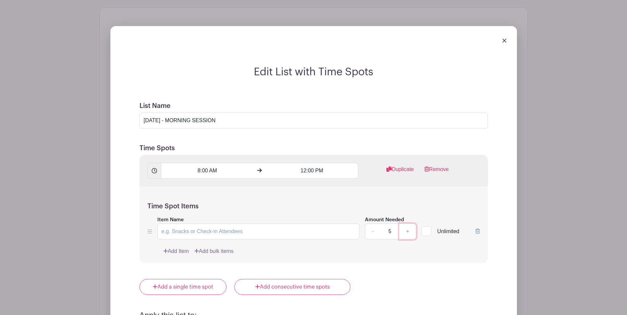
type input "6"
click at [228, 233] on input "Item Name" at bounding box center [258, 232] width 203 height 16
type input "First Aid/CPR/AED Training"
click at [444, 255] on div "Add Item Add bulk items" at bounding box center [321, 252] width 317 height 8
click at [407, 232] on link "+" at bounding box center [407, 232] width 17 height 16
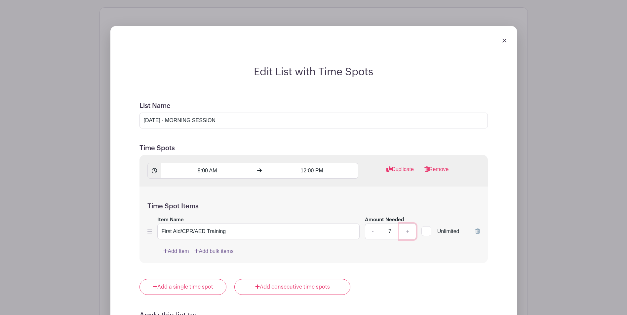
click at [407, 232] on link "+" at bounding box center [407, 232] width 17 height 16
click at [372, 231] on link "-" at bounding box center [372, 232] width 15 height 16
type input "7"
click at [458, 281] on div "Add a single time spot Add consecutive time spots" at bounding box center [313, 287] width 348 height 16
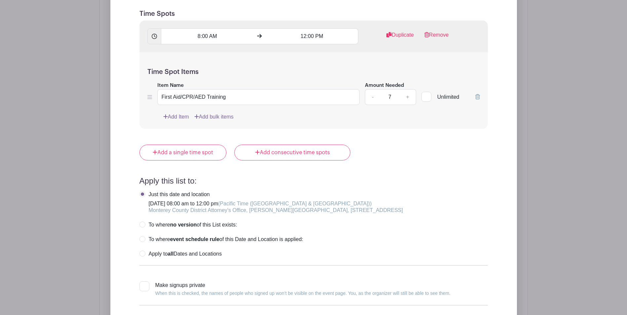
scroll to position [694, 0]
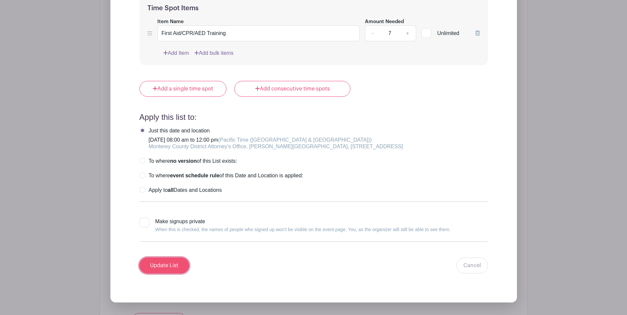
click at [175, 270] on input "Update List" at bounding box center [164, 266] width 50 height 16
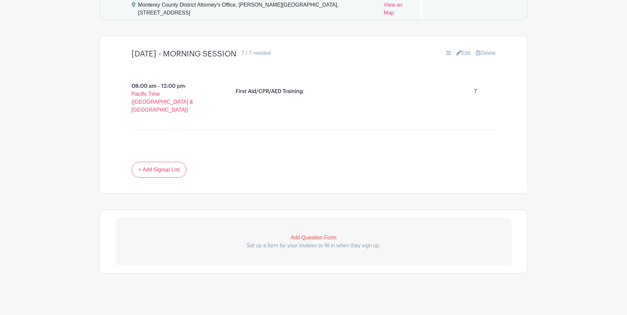
scroll to position [452, 0]
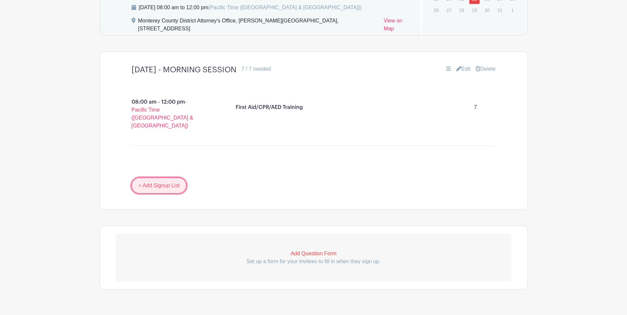
click at [145, 178] on link "+ Add Signup List" at bounding box center [159, 186] width 55 height 16
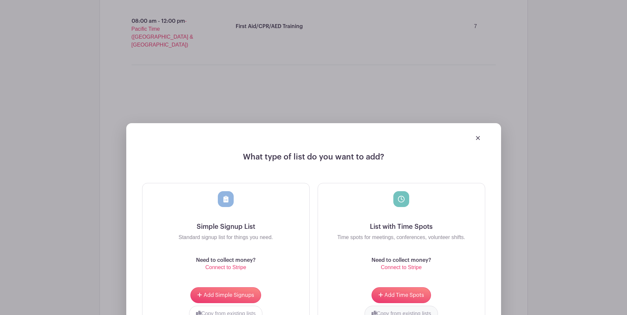
scroll to position [584, 0]
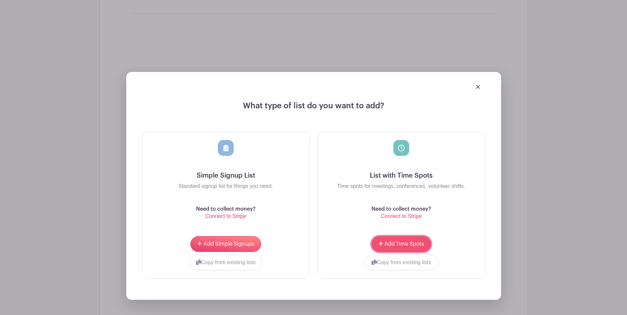
click at [419, 242] on span "Add Time Spots" at bounding box center [404, 244] width 40 height 5
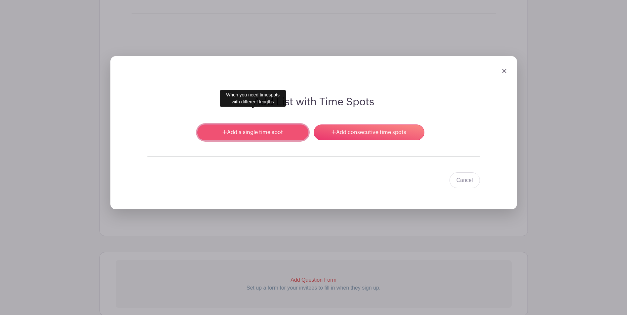
click at [275, 125] on link "Add a single time spot" at bounding box center [252, 133] width 111 height 16
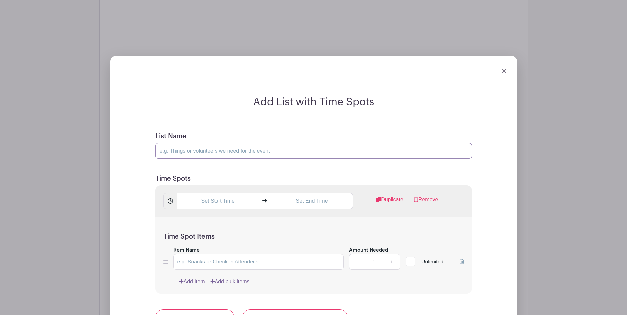
click at [226, 143] on input "List Name" at bounding box center [313, 151] width 317 height 16
click at [252, 143] on input "[DATE] - MORNING SESSION" at bounding box center [313, 151] width 317 height 16
type input "[DATE] - AFTERNOON SESSION"
click at [234, 254] on input "Item Name" at bounding box center [258, 262] width 171 height 16
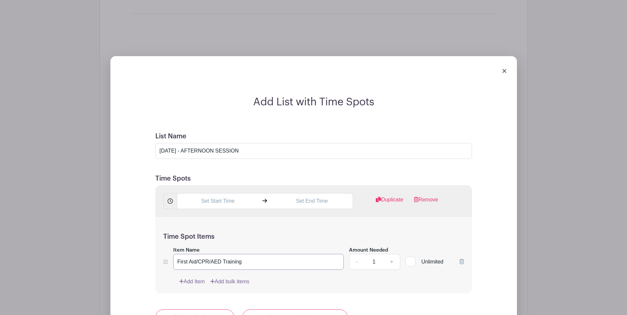
type input "First Aid/CPR/AED Training"
click at [232, 193] on input "text" at bounding box center [218, 201] width 82 height 16
click at [190, 217] on div "08" at bounding box center [188, 215] width 21 height 13
click at [217, 203] on div "01" at bounding box center [214, 201] width 22 height 13
click at [227, 214] on div "56" at bounding box center [231, 215] width 21 height 13
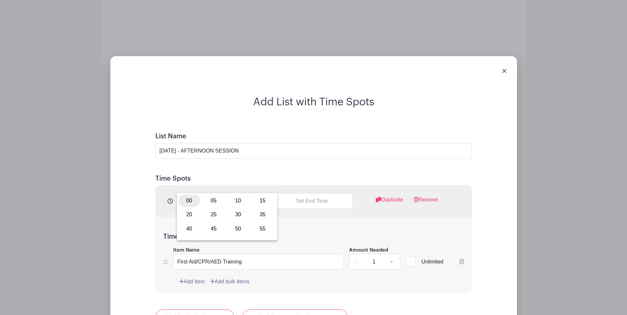
click at [188, 200] on div "00" at bounding box center [189, 201] width 22 height 13
click at [261, 215] on button "AM" at bounding box center [258, 215] width 13 height 13
type input "1:00 PM"
click at [314, 193] on input "text" at bounding box center [312, 201] width 82 height 16
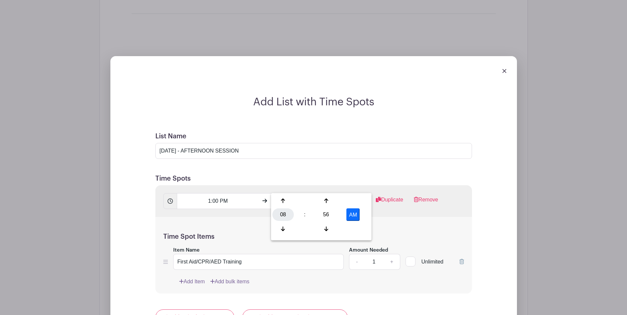
click at [281, 217] on div "08" at bounding box center [282, 215] width 21 height 13
click at [313, 213] on div "05" at bounding box center [308, 215] width 22 height 13
click at [326, 208] on div "05 : 56 AM" at bounding box center [321, 216] width 98 height 42
click at [326, 214] on div "56" at bounding box center [325, 215] width 21 height 13
click at [288, 202] on div "00" at bounding box center [283, 201] width 22 height 13
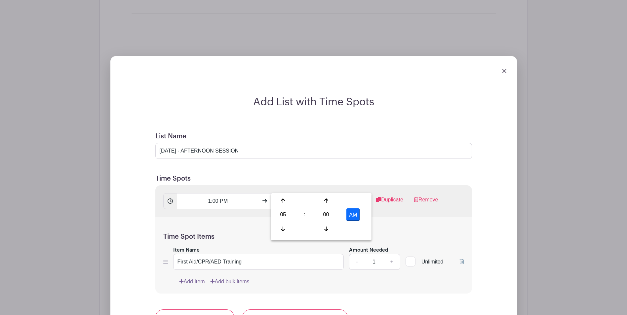
click at [351, 214] on button "AM" at bounding box center [352, 215] width 13 height 13
type input "5:00 PM"
click at [412, 217] on div "Time Spot Items Item Name First Aid/CPR/AED Training Amount Needed - 1 + Unlimi…" at bounding box center [313, 255] width 317 height 77
click at [391, 254] on link "+" at bounding box center [391, 262] width 17 height 16
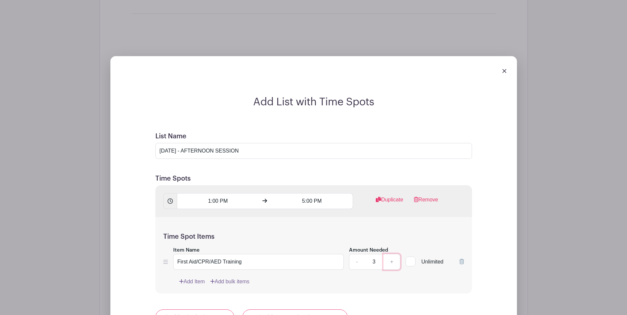
click at [391, 254] on link "+" at bounding box center [391, 262] width 17 height 16
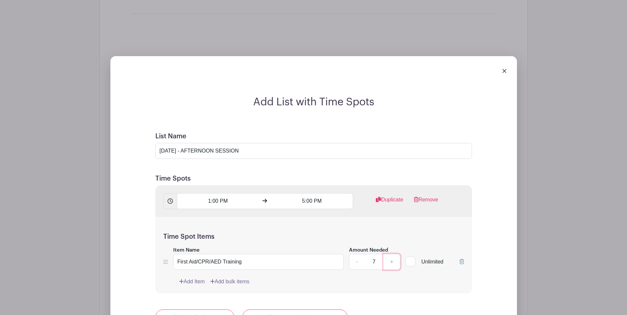
type input "8"
click at [406, 285] on form "List Name [DATE] - AFTERNOON SESSION Time Spots 1:00 PM 5:00 PM Duplicate Remov…" at bounding box center [313, 310] width 333 height 371
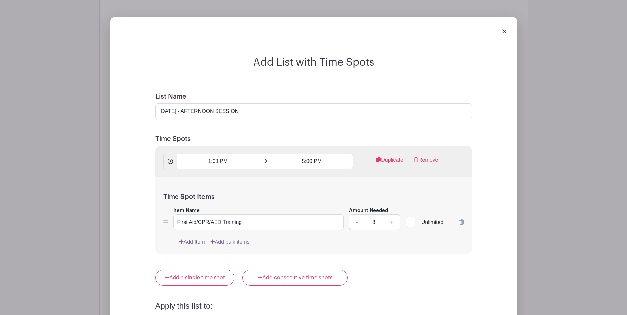
scroll to position [736, 0]
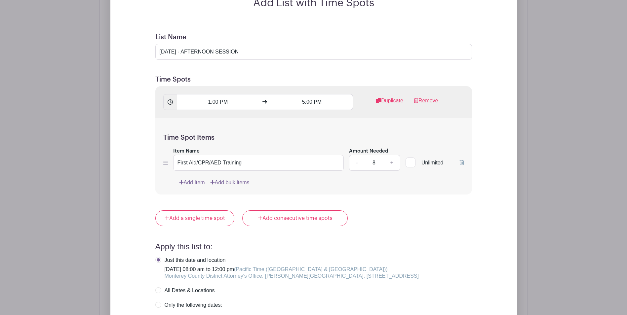
click at [159, 302] on label "Only the following dates:" at bounding box center [188, 305] width 67 height 7
radio input "true"
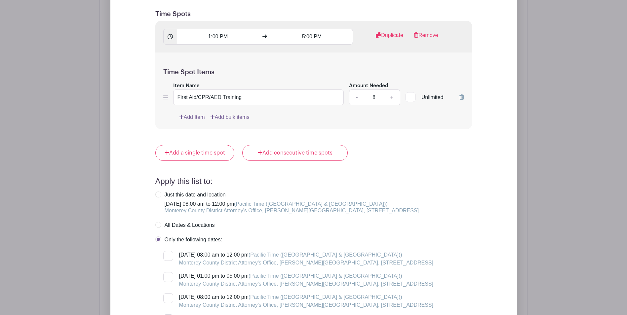
scroll to position [802, 0]
click at [164, 272] on div at bounding box center [168, 277] width 10 height 10
click at [164, 272] on input "[DATE] 01:00 pm to 05:00 pm (Pacific Time ([GEOGRAPHIC_DATA] & [GEOGRAPHIC_DATA…" at bounding box center [165, 274] width 4 height 4
checkbox input "true"
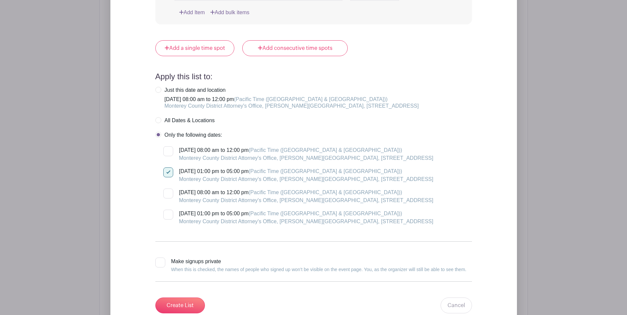
scroll to position [967, 0]
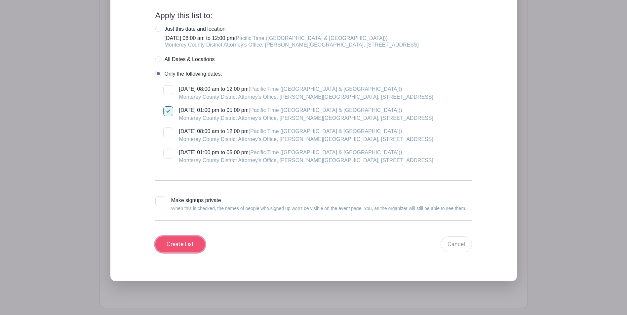
click at [179, 237] on input "Create List" at bounding box center [180, 245] width 50 height 16
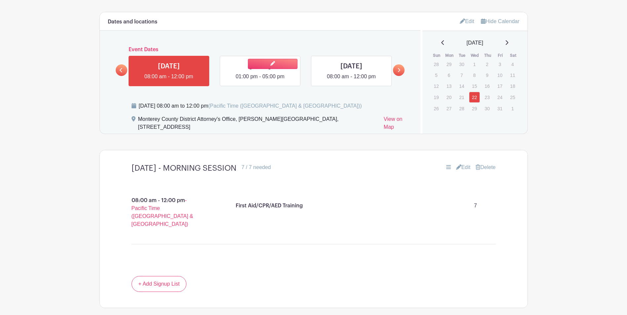
click at [260, 81] on link at bounding box center [260, 81] width 0 height 0
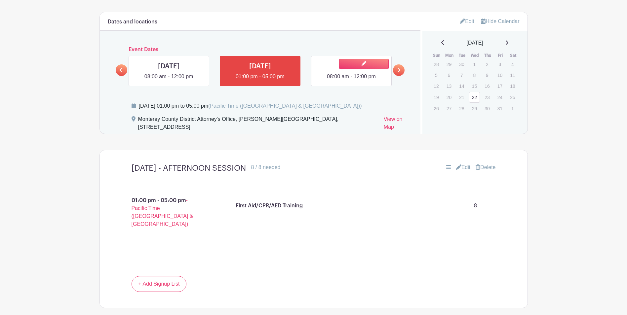
click at [351, 81] on link at bounding box center [351, 81] width 0 height 0
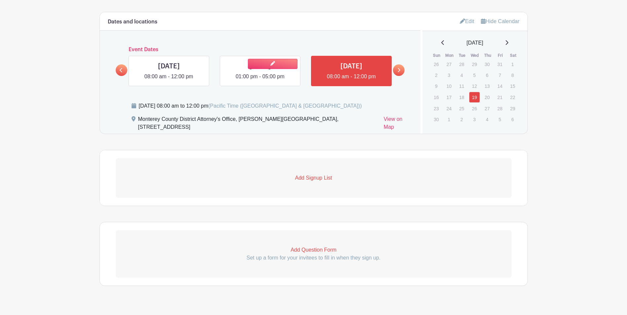
click at [260, 81] on link at bounding box center [260, 81] width 0 height 0
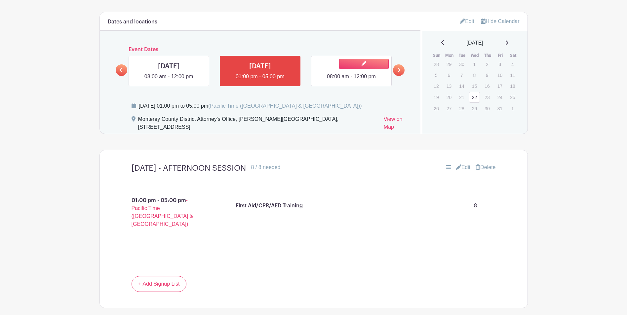
click at [351, 81] on link at bounding box center [351, 81] width 0 height 0
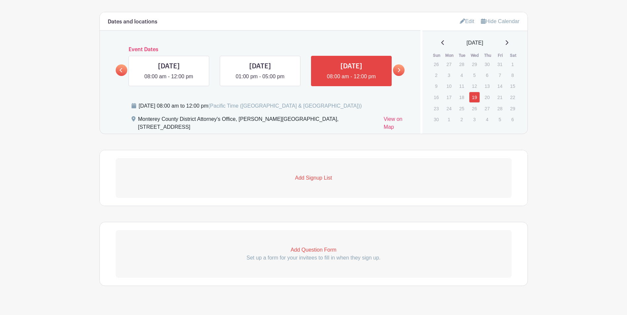
click at [321, 179] on p "Add Signup List" at bounding box center [314, 178] width 396 height 8
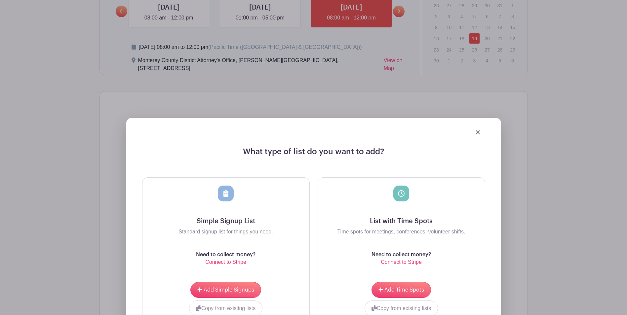
scroll to position [485, 0]
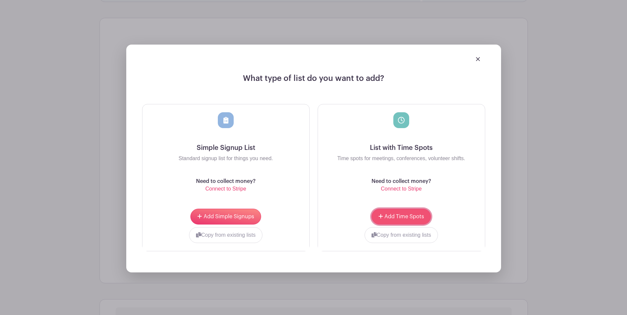
click at [422, 212] on button "Add Time Spots" at bounding box center [401, 217] width 59 height 16
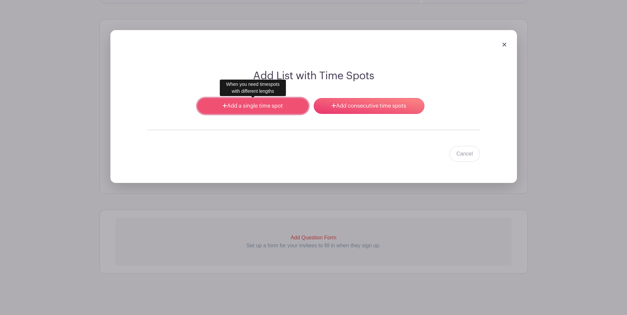
click at [279, 110] on link "Add a single time spot" at bounding box center [252, 106] width 111 height 16
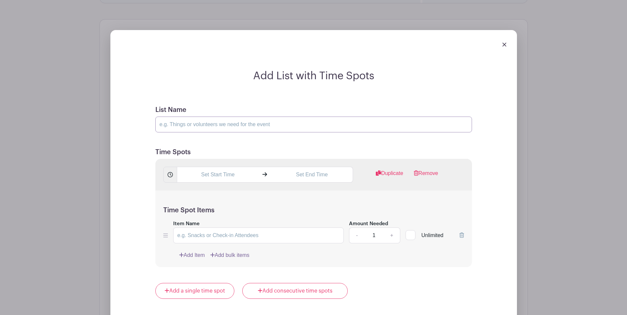
click at [223, 126] on input "List Name" at bounding box center [313, 125] width 317 height 16
type input "[DATE] - MORNING SESSION"
click at [212, 174] on input "text" at bounding box center [218, 175] width 82 height 16
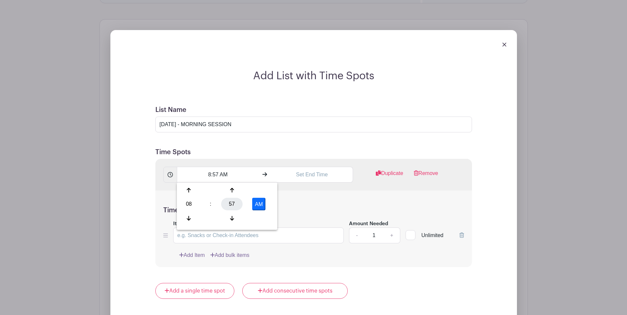
click at [230, 204] on div "57" at bounding box center [231, 204] width 21 height 13
click at [188, 191] on div "00" at bounding box center [189, 190] width 22 height 13
type input "8:00 AM"
click at [313, 177] on input "text" at bounding box center [312, 175] width 82 height 16
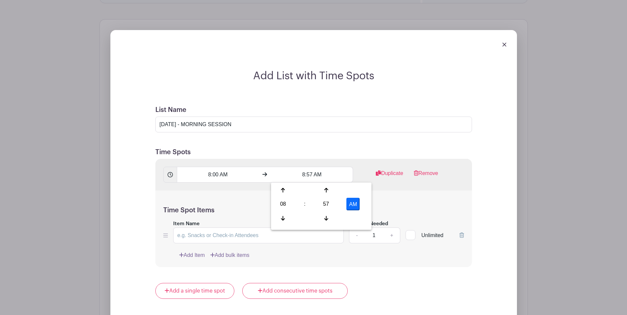
click at [285, 204] on div "08" at bounding box center [282, 204] width 21 height 13
click at [284, 193] on div "12" at bounding box center [283, 190] width 22 height 13
click at [324, 202] on div "57" at bounding box center [325, 204] width 21 height 13
click at [291, 189] on div "00" at bounding box center [283, 190] width 22 height 13
click at [356, 206] on button "AM" at bounding box center [352, 204] width 13 height 13
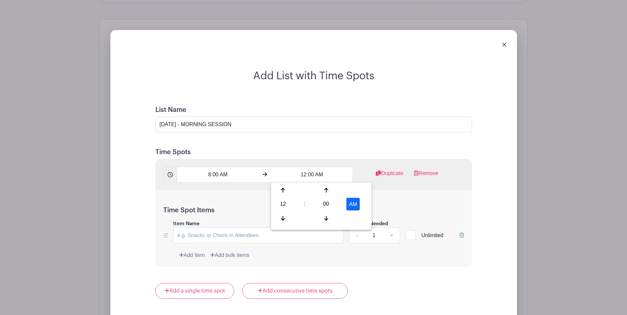
type input "12:00 PM"
click at [433, 203] on div "Time Spot Items Item Name Amount Needed - 1 + Unlimited Add Item Add bulk items" at bounding box center [313, 229] width 317 height 77
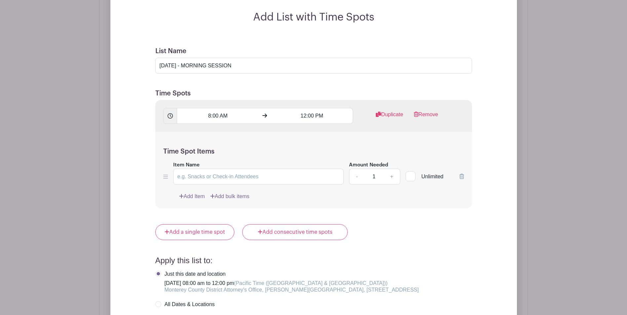
scroll to position [603, 0]
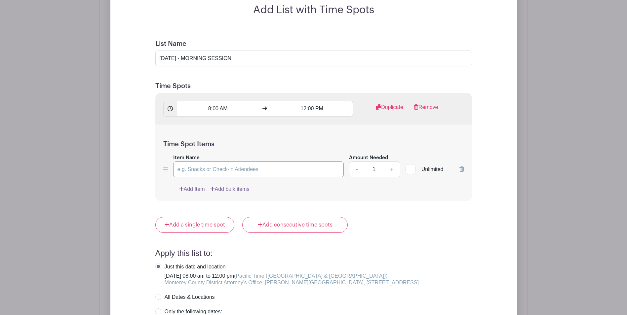
click at [244, 169] on input "Item Name" at bounding box center [258, 170] width 171 height 16
type input "First Aid/CPR/AED Training"
click at [395, 167] on link "+" at bounding box center [391, 170] width 17 height 16
click at [394, 167] on link "+" at bounding box center [391, 170] width 17 height 16
click at [393, 167] on link "+" at bounding box center [391, 170] width 17 height 16
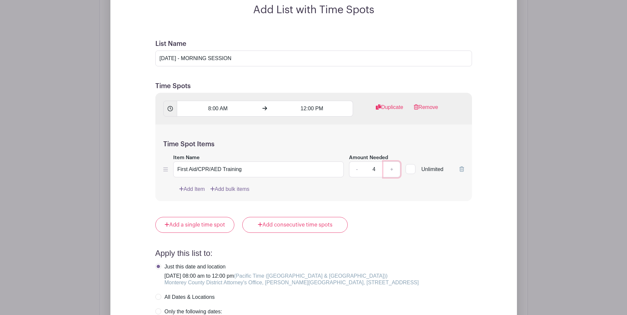
click at [393, 167] on link "+" at bounding box center [391, 170] width 17 height 16
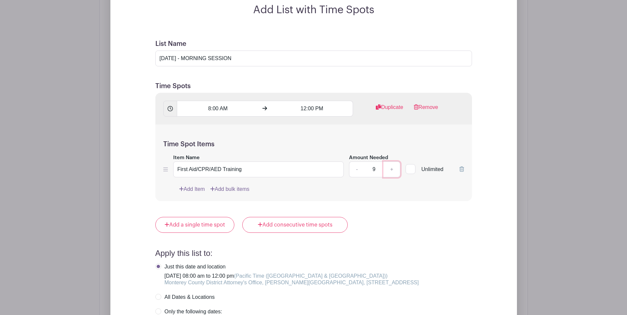
click at [393, 167] on link "+" at bounding box center [391, 170] width 17 height 16
type input "10"
click at [408, 214] on form "List Name [DATE] - MORNING SESSION Time Spots 8:00 AM 12:00 PM Duplicate Remove…" at bounding box center [313, 217] width 333 height 371
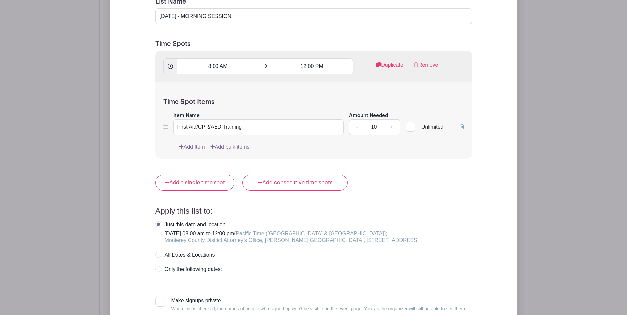
scroll to position [702, 0]
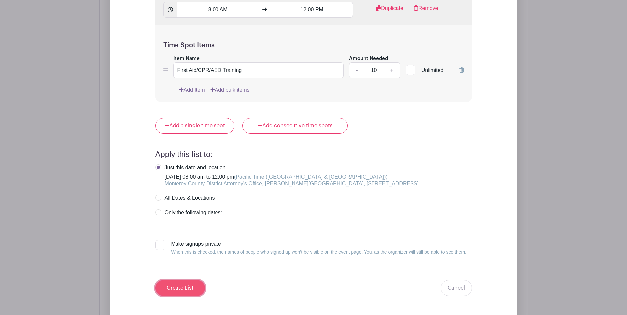
click at [190, 293] on input "Create List" at bounding box center [180, 288] width 50 height 16
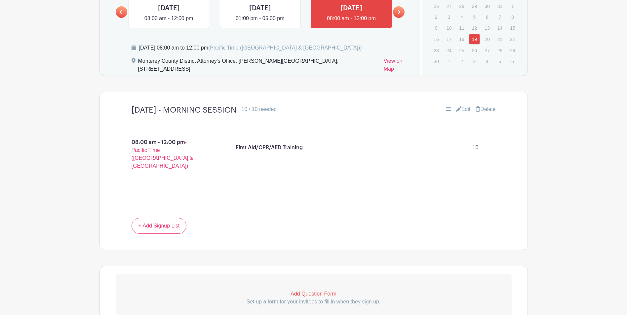
scroll to position [319, 0]
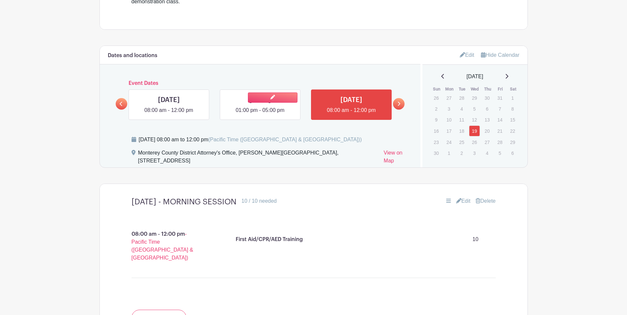
click at [260, 114] on link at bounding box center [260, 114] width 0 height 0
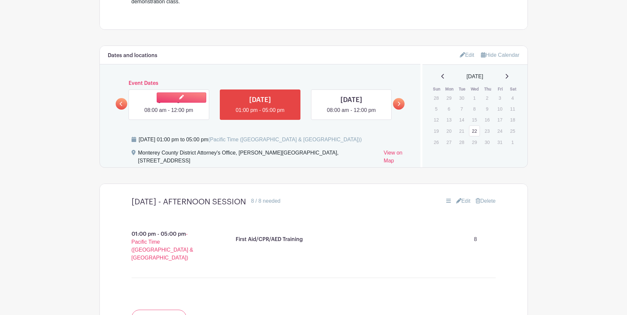
click at [169, 114] on link at bounding box center [169, 114] width 0 height 0
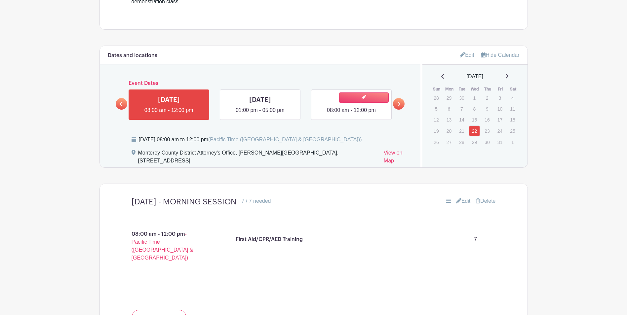
click at [351, 114] on link at bounding box center [351, 114] width 0 height 0
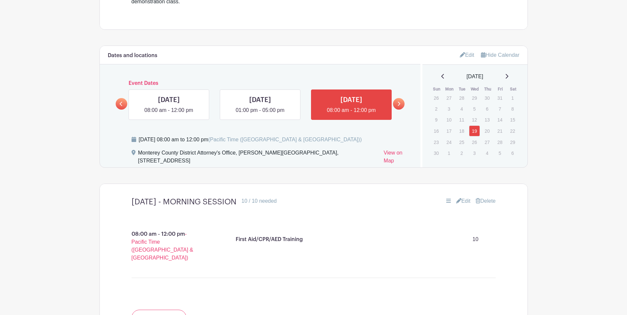
click at [399, 104] on icon at bounding box center [398, 103] width 3 height 5
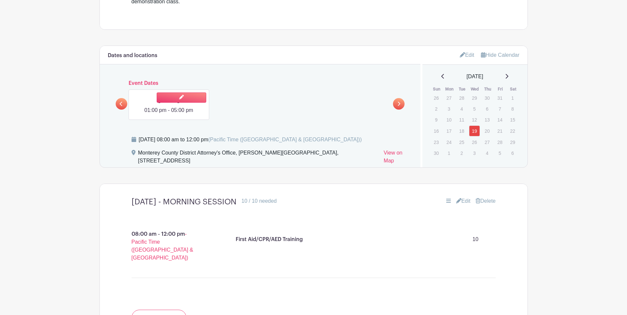
click at [169, 114] on link at bounding box center [169, 114] width 0 height 0
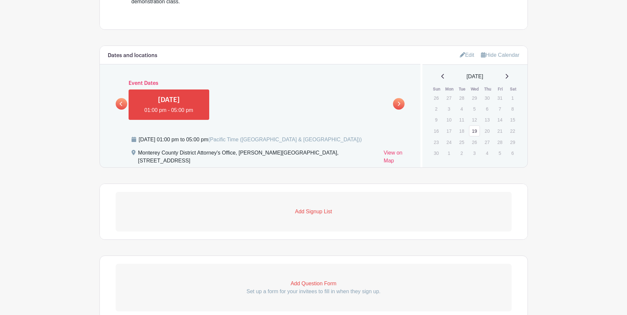
click at [313, 206] on link "Add Signup List" at bounding box center [314, 212] width 396 height 40
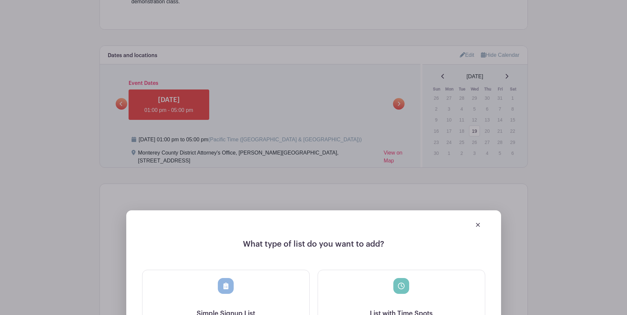
click at [405, 291] on div at bounding box center [401, 286] width 16 height 16
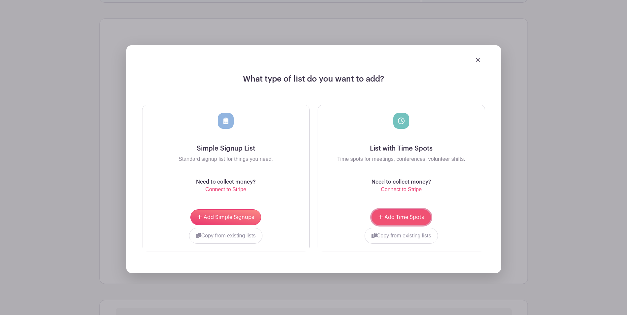
click at [397, 217] on span "Add Time Spots" at bounding box center [404, 217] width 40 height 5
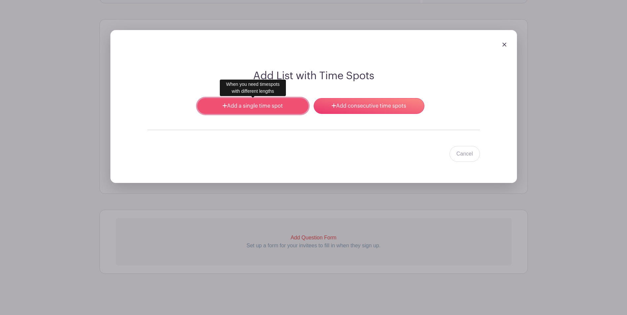
click at [239, 109] on link "Add a single time spot" at bounding box center [252, 106] width 111 height 16
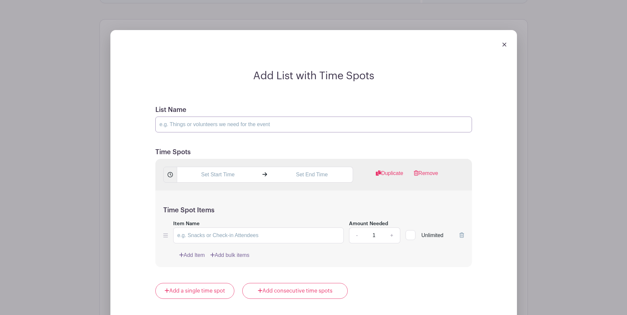
click at [201, 126] on input "List Name" at bounding box center [313, 125] width 317 height 16
type input "[DATE] - MORNING SESSION"
type input "First Aid/CPR/AED Training"
click at [254, 125] on input "[DATE] - MORNING SESSION" at bounding box center [313, 125] width 317 height 16
click at [253, 125] on input "[DATE] - MORNING SESSION" at bounding box center [313, 125] width 317 height 16
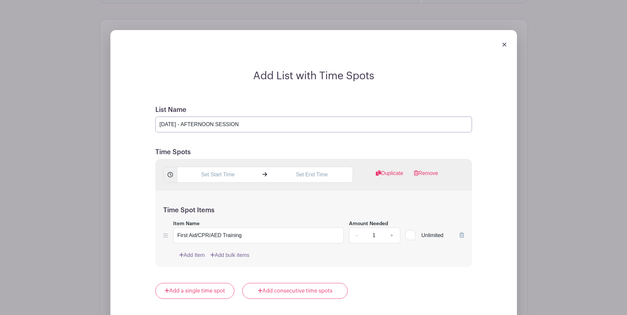
type input "[DATE] - AFTERNOON SESSION"
click at [224, 180] on input "text" at bounding box center [218, 175] width 82 height 16
click at [187, 206] on div "08" at bounding box center [188, 204] width 21 height 13
click at [211, 188] on div "01" at bounding box center [214, 190] width 22 height 13
click at [229, 205] on div "58" at bounding box center [231, 204] width 21 height 13
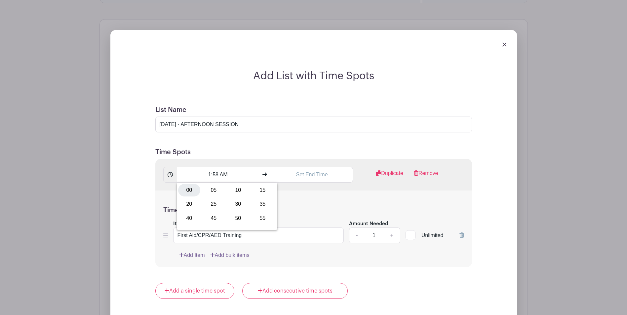
click at [192, 191] on div "00" at bounding box center [189, 190] width 22 height 13
click at [258, 203] on button "AM" at bounding box center [258, 204] width 13 height 13
type input "1:00 PM"
click at [307, 177] on input "text" at bounding box center [312, 175] width 82 height 16
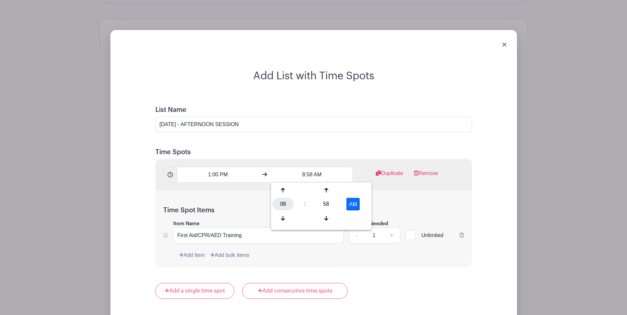
click at [280, 206] on div "08" at bounding box center [282, 204] width 21 height 13
click at [309, 203] on div "05" at bounding box center [308, 204] width 22 height 13
click at [325, 200] on div "58" at bounding box center [325, 204] width 21 height 13
click at [278, 184] on div "00" at bounding box center [283, 190] width 22 height 13
click at [350, 206] on button "AM" at bounding box center [352, 204] width 13 height 13
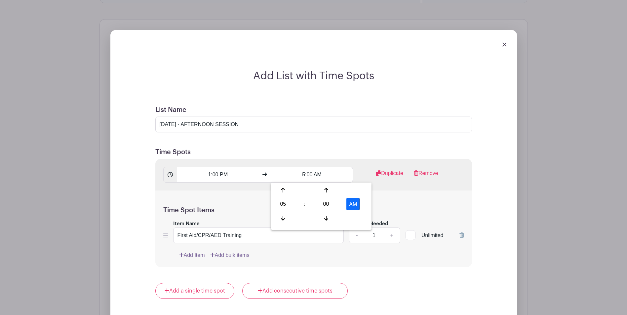
type input "5:00 PM"
click at [428, 198] on div "Time Spot Items Item Name First Aid/CPR/AED Training Amount Needed - 1 + Unlimi…" at bounding box center [313, 229] width 317 height 77
click at [393, 235] on link "+" at bounding box center [391, 236] width 17 height 16
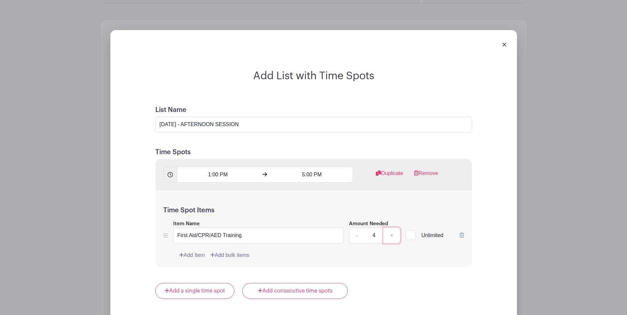
click at [393, 235] on link "+" at bounding box center [391, 236] width 17 height 16
type input "7"
click at [396, 264] on div "Time Spot Items Item Name First Aid/CPR/AED Training Amount Needed - 7 + Unlimi…" at bounding box center [313, 229] width 317 height 77
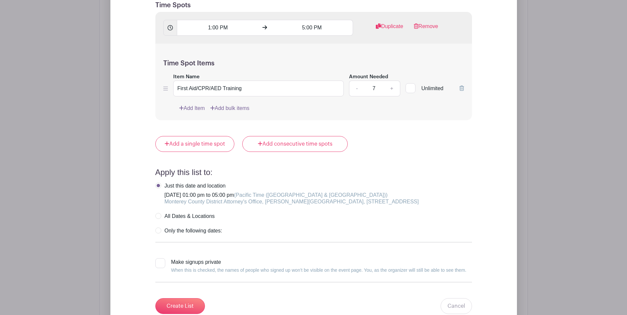
scroll to position [735, 0]
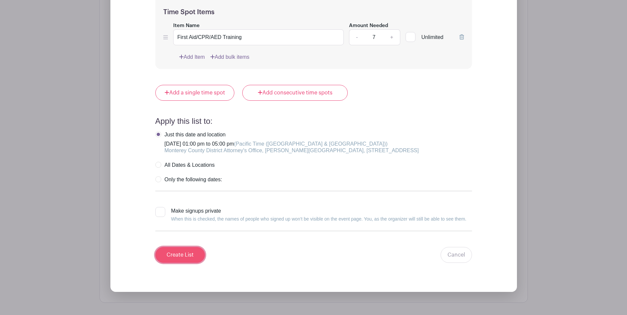
click at [179, 256] on input "Create List" at bounding box center [180, 255] width 50 height 16
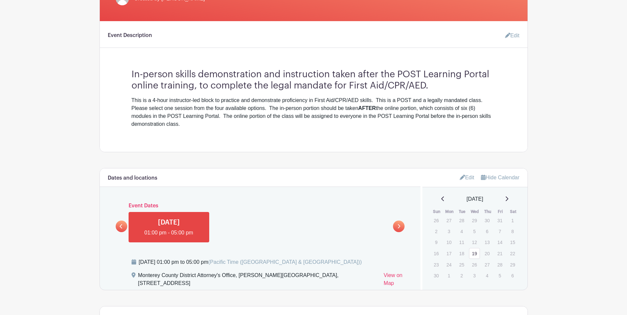
scroll to position [296, 0]
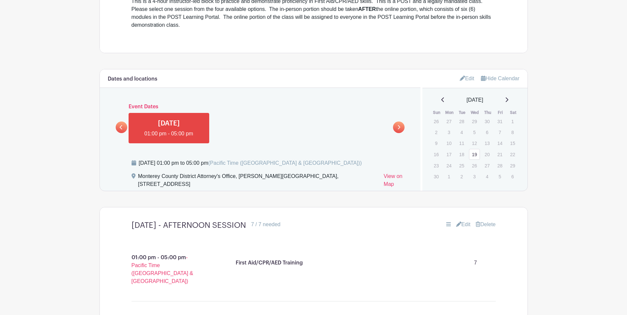
click at [117, 129] on link at bounding box center [122, 128] width 12 height 12
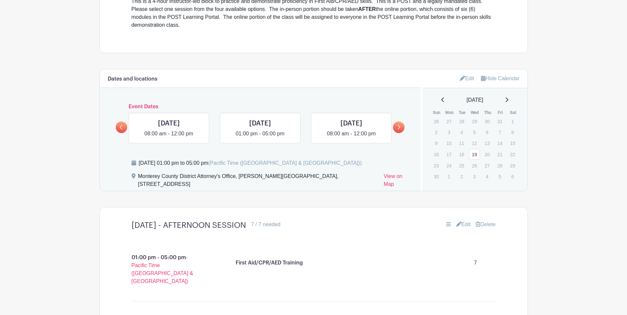
click at [117, 129] on link at bounding box center [122, 128] width 12 height 12
click at [351, 138] on link at bounding box center [351, 138] width 0 height 0
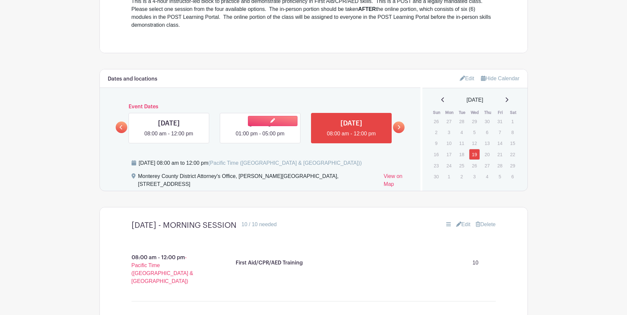
click at [260, 138] on link at bounding box center [260, 138] width 0 height 0
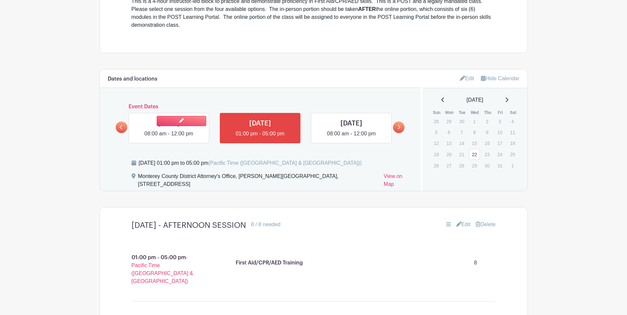
click at [169, 138] on link at bounding box center [169, 138] width 0 height 0
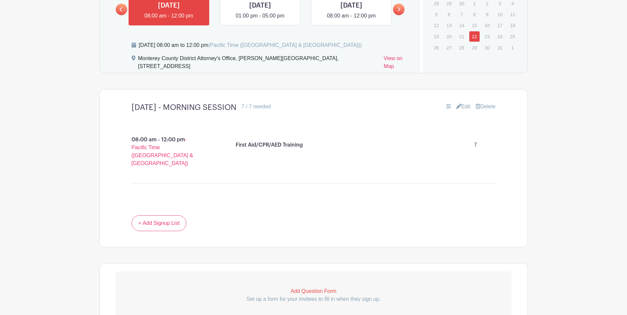
scroll to position [452, 0]
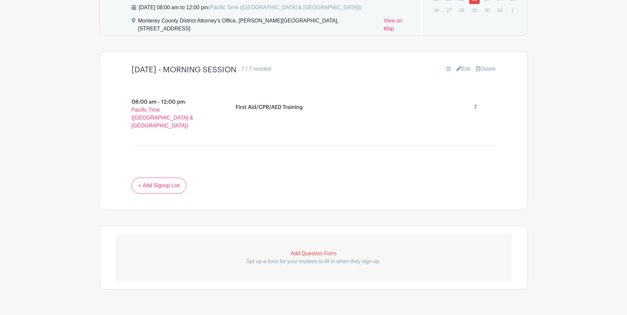
click at [301, 250] on p "Add Question Form" at bounding box center [314, 254] width 396 height 8
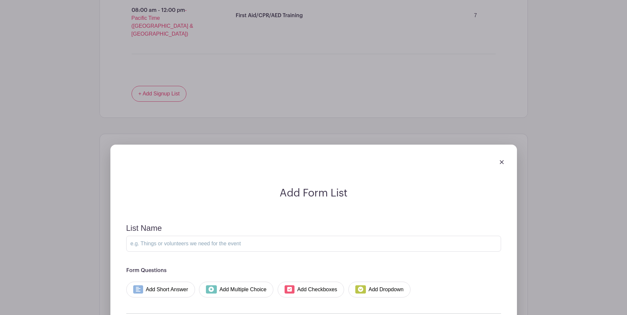
scroll to position [642, 0]
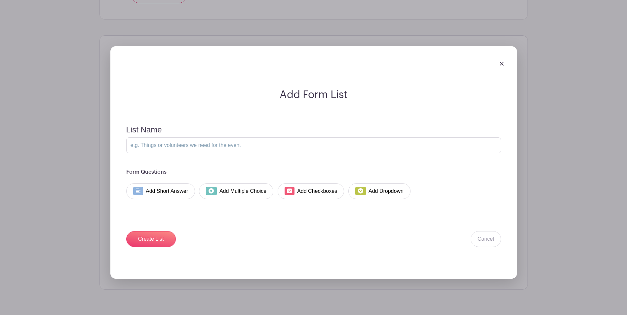
click at [505, 54] on div at bounding box center [313, 63] width 391 height 19
click at [502, 62] on img at bounding box center [502, 64] width 4 height 4
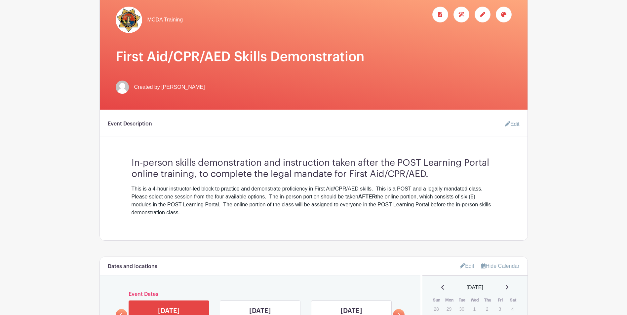
scroll to position [165, 0]
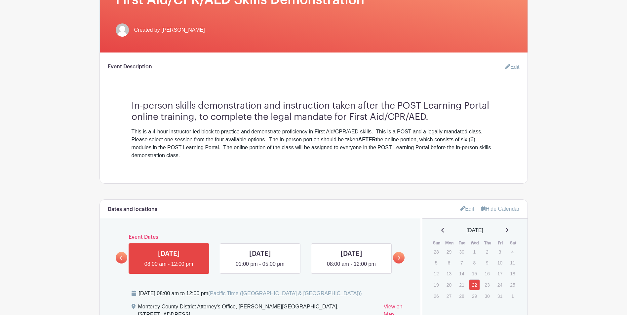
click at [514, 70] on link "Edit" at bounding box center [510, 66] width 20 height 13
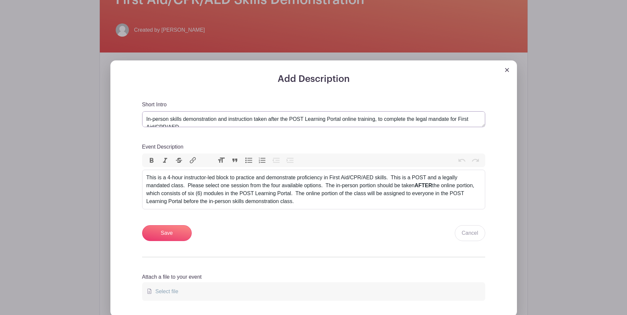
click at [254, 120] on textarea "In-person skills demonstration and instruction taken after the POST Learning Po…" at bounding box center [313, 119] width 343 height 16
click at [388, 120] on textarea "In-person skills demonstration and instruction taken after the POST Learning Po…" at bounding box center [313, 119] width 343 height 16
click at [397, 119] on textarea "In-person skills demonstration and instruction taken after the POST Learning Po…" at bounding box center [313, 119] width 343 height 16
click at [414, 118] on textarea "In-person skills demonstration and instruction taken after the POST Learning Po…" at bounding box center [313, 119] width 343 height 16
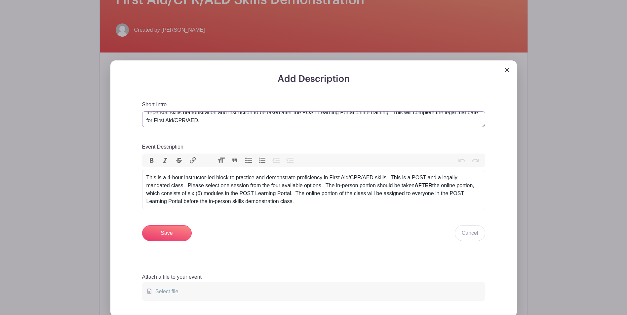
scroll to position [8, 0]
type textarea "In-person skills demonstration and instruction to be taken after the POST Learn…"
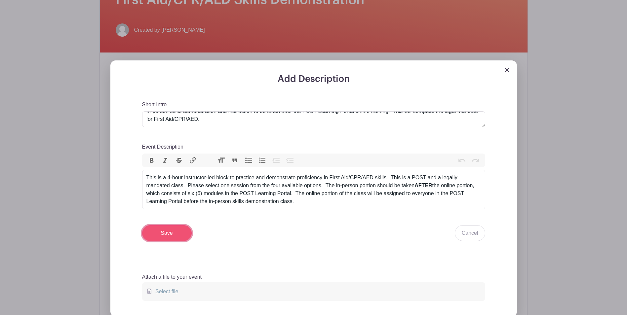
click at [181, 235] on input "Save" at bounding box center [167, 233] width 50 height 16
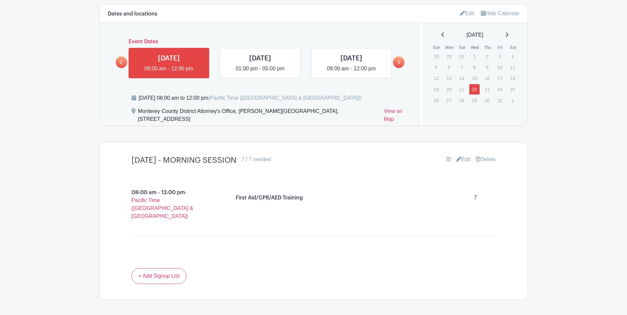
scroll to position [450, 0]
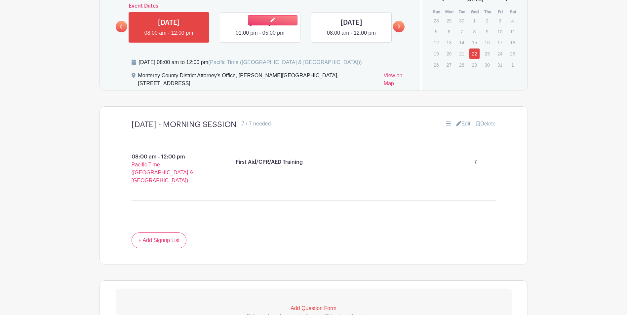
click at [260, 37] on link at bounding box center [260, 37] width 0 height 0
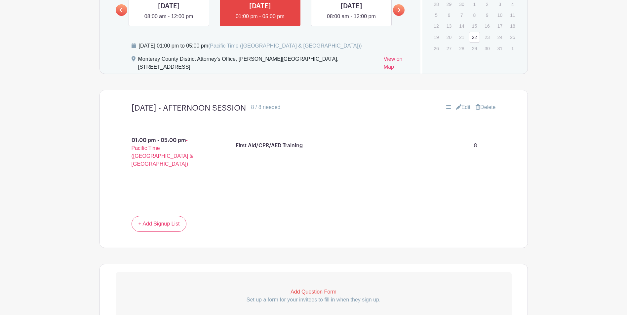
scroll to position [383, 0]
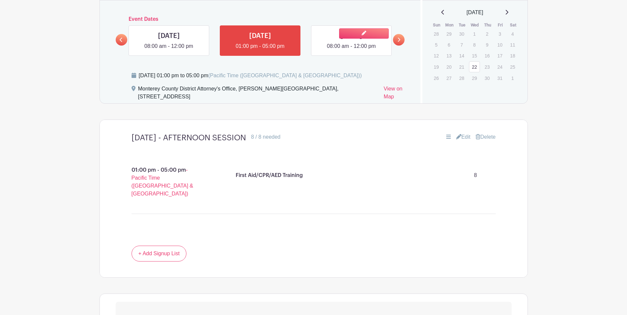
click at [351, 50] on link at bounding box center [351, 50] width 0 height 0
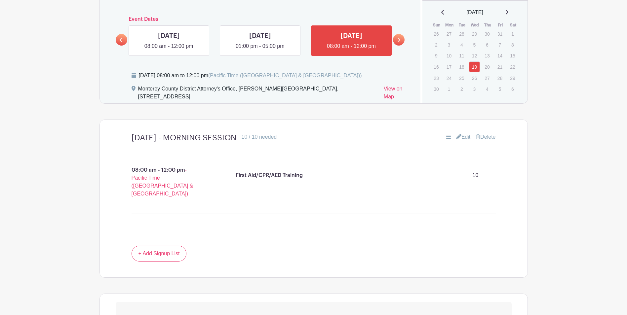
click at [401, 40] on link at bounding box center [399, 40] width 12 height 12
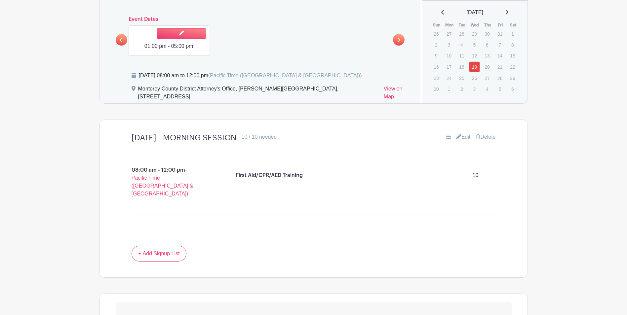
click at [169, 50] on link at bounding box center [169, 50] width 0 height 0
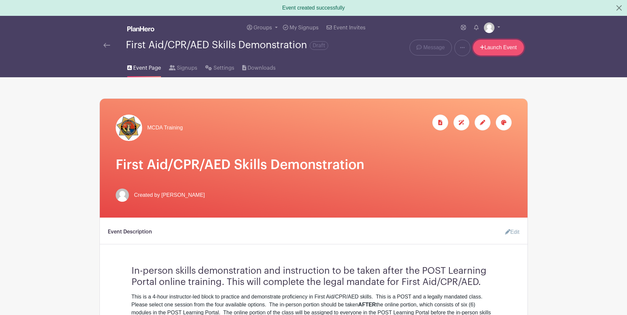
click at [516, 49] on link "Launch Event" at bounding box center [498, 48] width 51 height 16
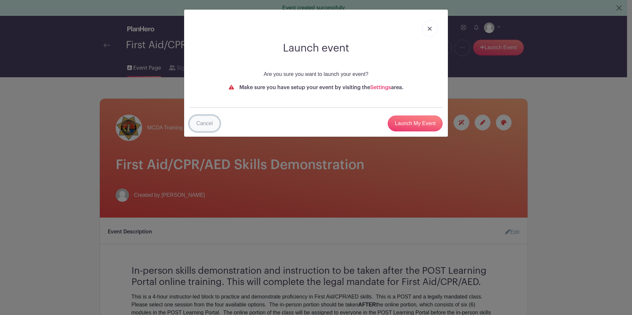
click at [209, 122] on link "Cancel" at bounding box center [204, 124] width 30 height 16
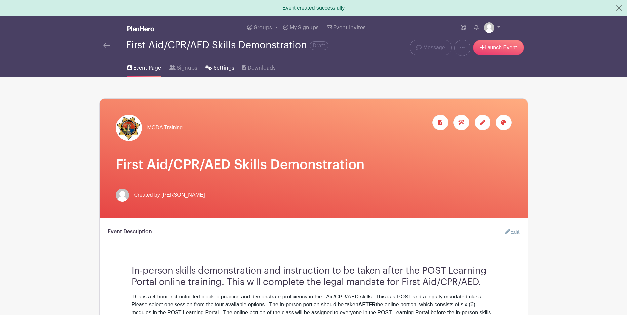
click at [216, 68] on span "Settings" at bounding box center [224, 68] width 21 height 8
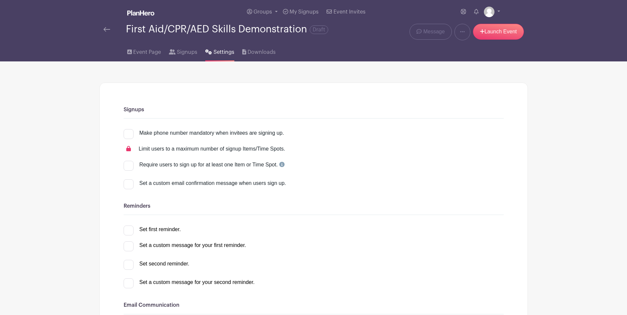
click at [129, 165] on div at bounding box center [129, 166] width 10 height 10
click at [128, 165] on input "Require users to sign up for at least one Item or Time Spot." at bounding box center [126, 163] width 4 height 4
checkbox input "true"
click at [129, 185] on div at bounding box center [129, 184] width 10 height 10
click at [128, 184] on input "Set a custom email confirmation message when users sign up." at bounding box center [126, 181] width 4 height 4
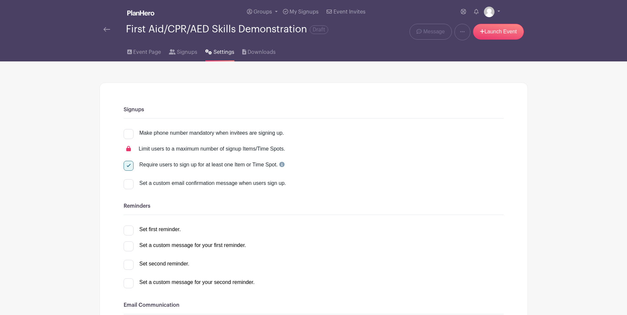
checkbox input "true"
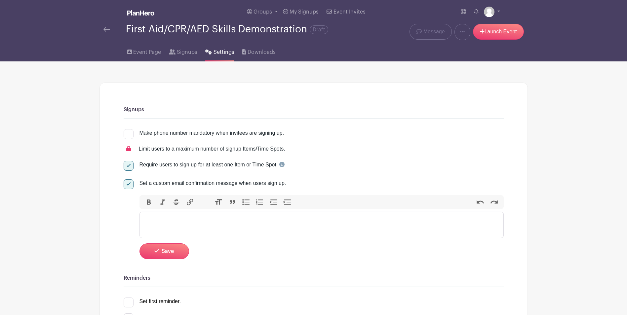
click at [129, 185] on div at bounding box center [129, 184] width 10 height 10
click at [128, 184] on input "Set a custom email confirmation message when users sign up." at bounding box center [126, 181] width 4 height 4
checkbox input "false"
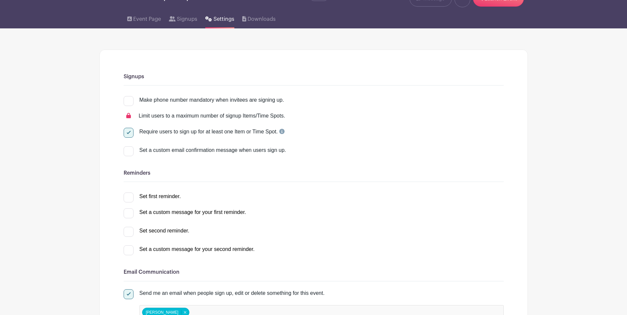
scroll to position [99, 0]
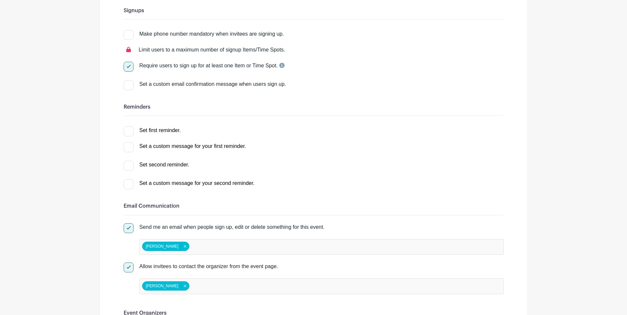
click at [133, 128] on div at bounding box center [129, 132] width 10 height 10
click at [128, 128] on input "Set first reminder." at bounding box center [126, 129] width 4 height 4
checkbox input "true"
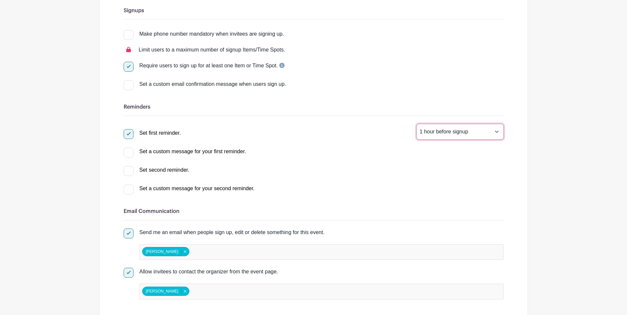
click at [498, 131] on select "1 hour before signup 2 hours before signup 3 hours before signup 4 hours before…" at bounding box center [459, 132] width 87 height 16
click at [416, 124] on select "1 hour before signup 2 hours before signup 3 hours before signup 4 hours before…" at bounding box center [459, 132] width 87 height 16
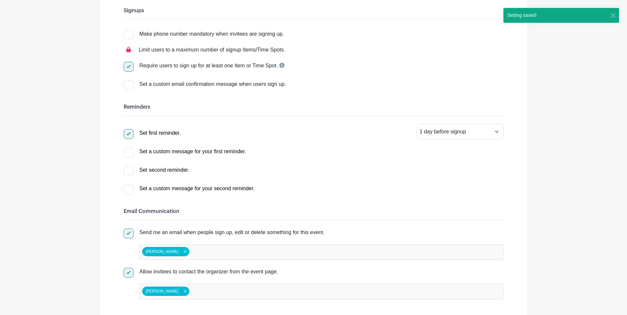
click at [338, 181] on div "Set first reminder. 1 hour before signup 2 hours before signup 3 hours before s…" at bounding box center [314, 158] width 380 height 69
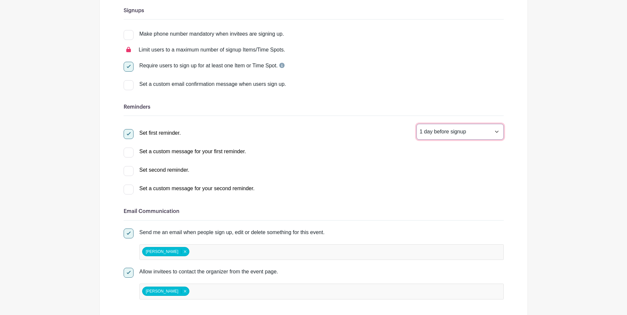
click at [495, 130] on select "1 hour before signup 2 hours before signup 3 hours before signup 4 hours before…" at bounding box center [459, 132] width 87 height 16
select select "168"
click at [416, 124] on select "1 hour before signup 2 hours before signup 3 hours before signup 4 hours before…" at bounding box center [459, 132] width 87 height 16
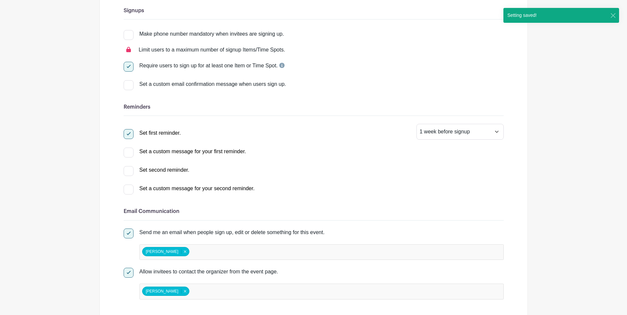
click at [128, 169] on div at bounding box center [129, 171] width 10 height 10
click at [128, 169] on input "Set second reminder." at bounding box center [126, 168] width 4 height 4
checkbox input "true"
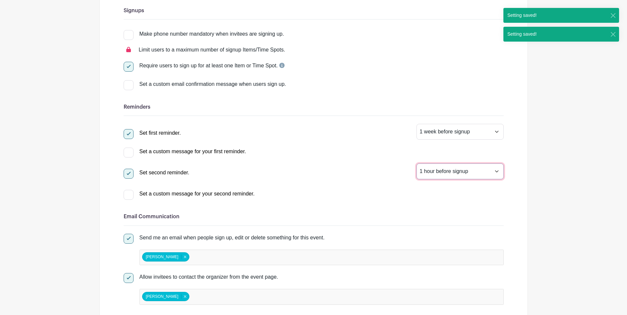
click at [444, 170] on select "1 hour before signup 2 hours before signup 3 hours before signup 4 hours before…" at bounding box center [459, 172] width 87 height 16
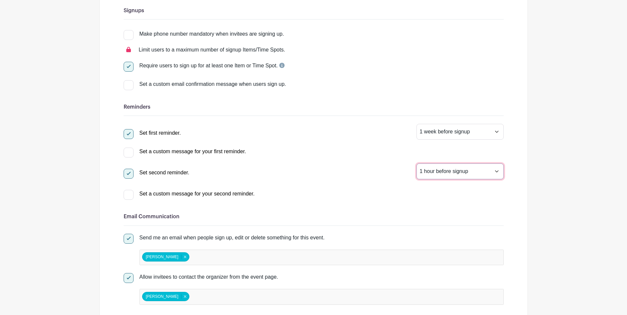
select select "24"
click at [416, 164] on select "1 hour before signup 2 hours before signup 3 hours before signup 4 hours before…" at bounding box center [459, 172] width 87 height 16
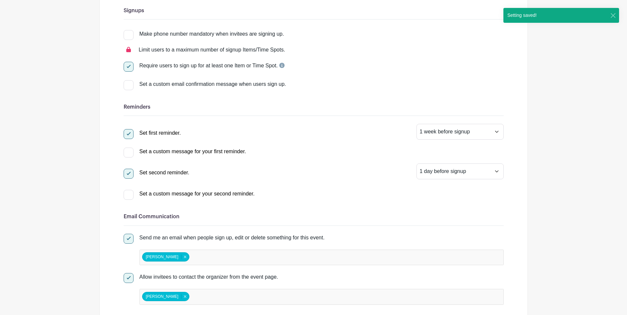
click at [385, 216] on h6 "Email Communication" at bounding box center [314, 217] width 380 height 6
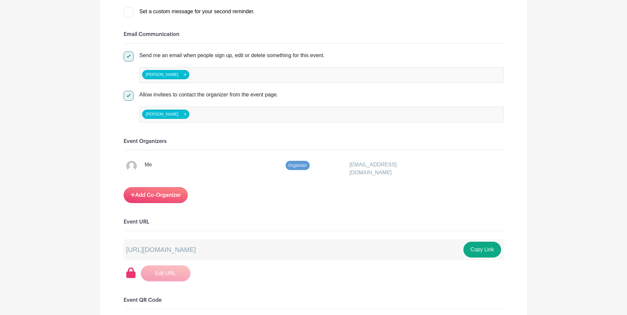
scroll to position [297, 0]
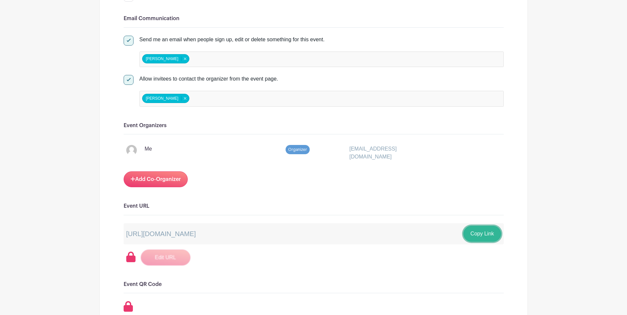
click at [483, 233] on button "Copy Link" at bounding box center [481, 234] width 37 height 16
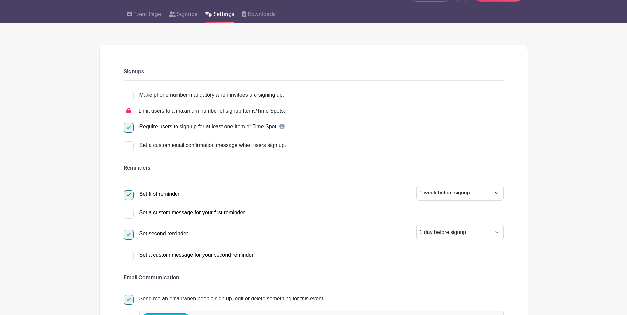
scroll to position [0, 0]
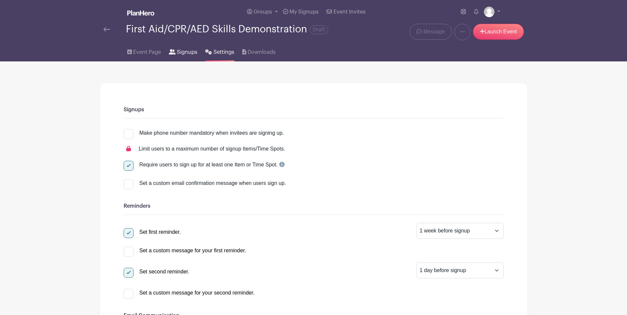
click at [193, 53] on span "Signups" at bounding box center [187, 52] width 20 height 8
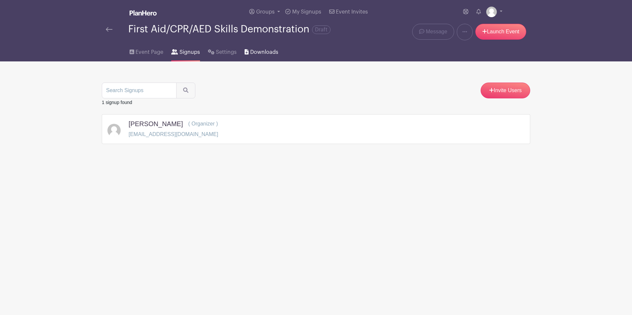
click at [262, 52] on span "Downloads" at bounding box center [264, 52] width 28 height 8
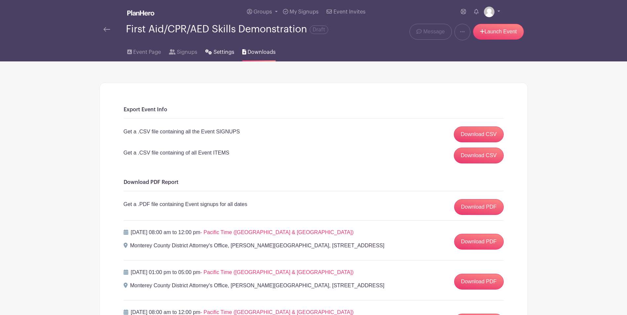
click at [228, 52] on span "Settings" at bounding box center [224, 52] width 21 height 8
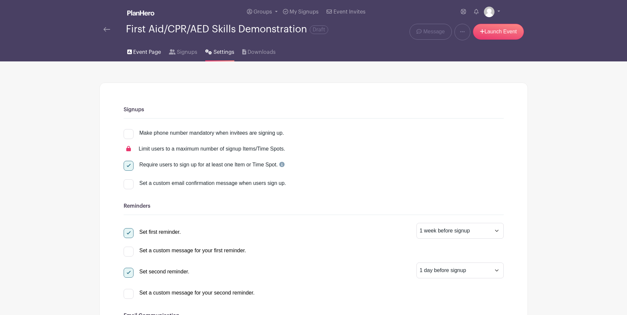
click at [158, 54] on span "Event Page" at bounding box center [147, 52] width 28 height 8
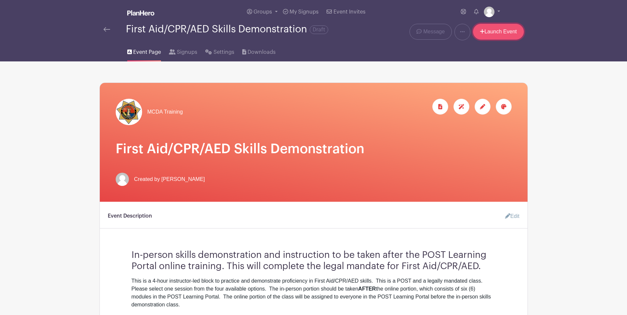
click at [498, 35] on link "Launch Event" at bounding box center [498, 32] width 51 height 16
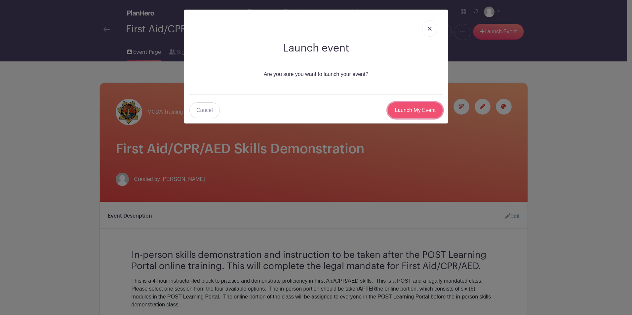
click at [401, 110] on input "Launch My Event" at bounding box center [415, 110] width 55 height 16
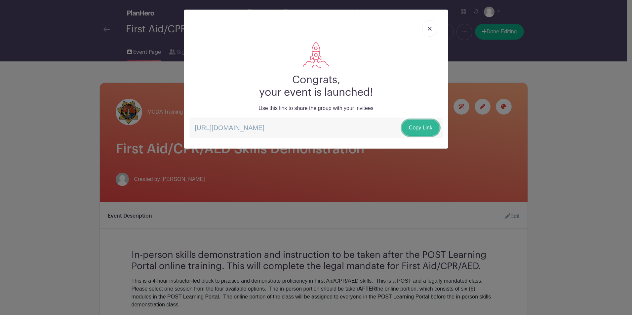
click at [421, 125] on link "Copy Link" at bounding box center [420, 128] width 37 height 16
click at [432, 29] on link at bounding box center [429, 28] width 15 height 17
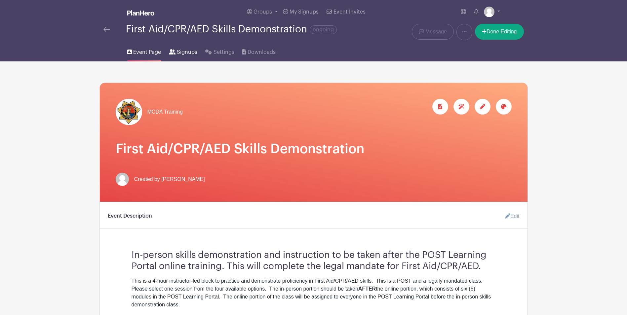
click at [180, 54] on span "Signups" at bounding box center [187, 52] width 20 height 8
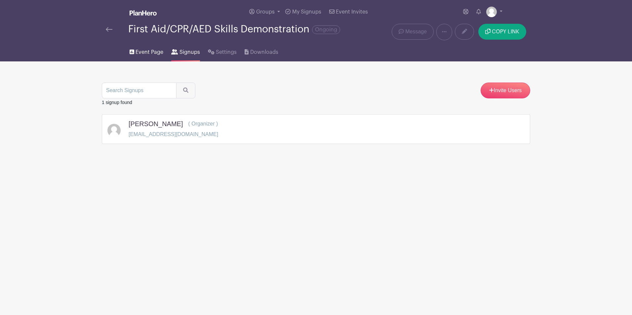
click at [153, 56] on link "Event Page" at bounding box center [147, 50] width 34 height 21
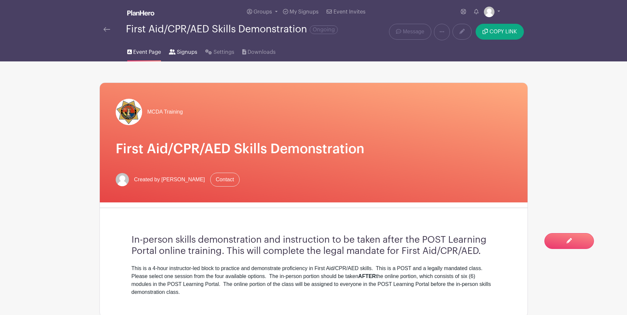
click at [185, 56] on link "Signups" at bounding box center [183, 50] width 28 height 21
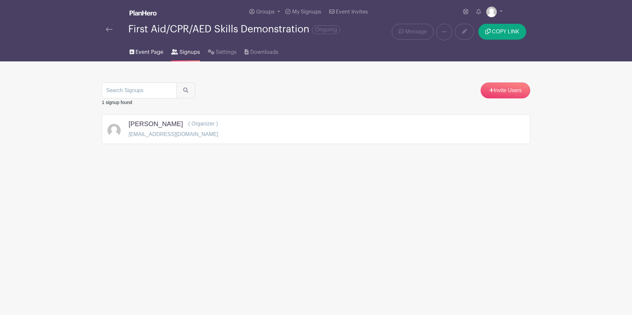
click at [152, 52] on span "Event Page" at bounding box center [150, 52] width 28 height 8
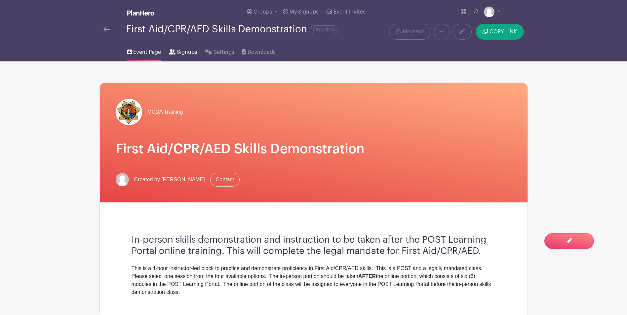
click at [182, 50] on span "Signups" at bounding box center [187, 52] width 20 height 8
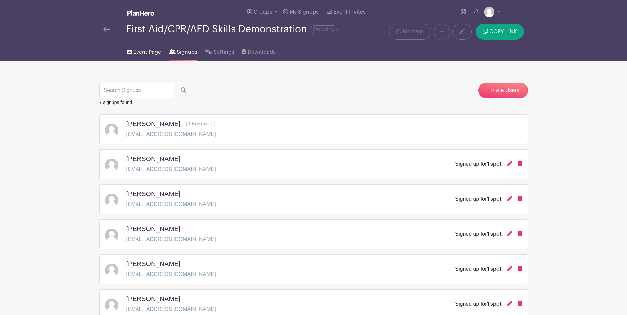
click at [147, 49] on span "Event Page" at bounding box center [147, 52] width 28 height 8
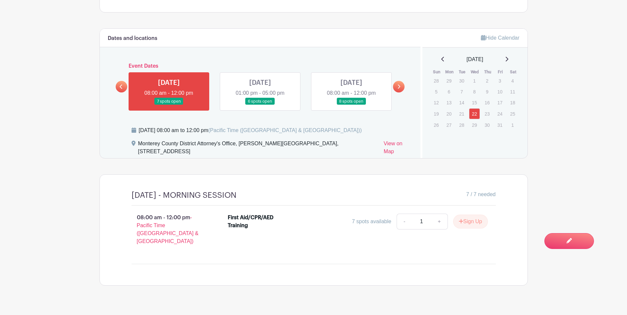
scroll to position [309, 0]
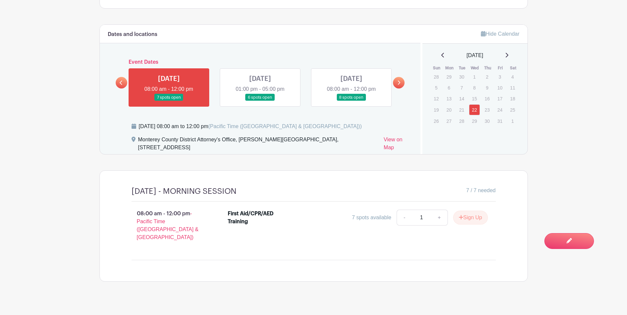
click at [260, 101] on link at bounding box center [260, 101] width 0 height 0
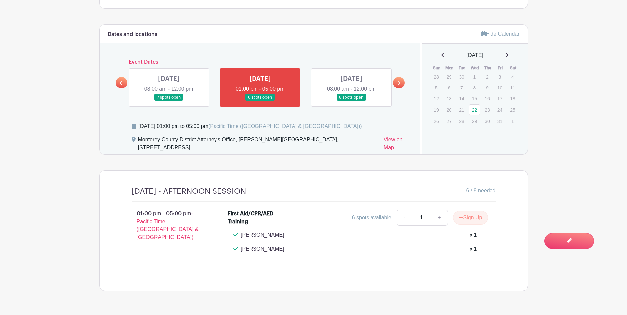
click at [351, 101] on link at bounding box center [351, 101] width 0 height 0
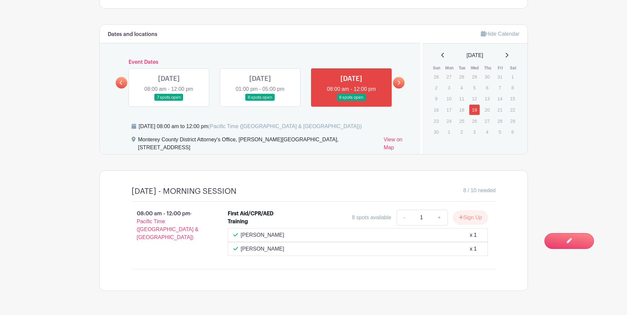
click at [399, 82] on icon at bounding box center [398, 82] width 3 height 5
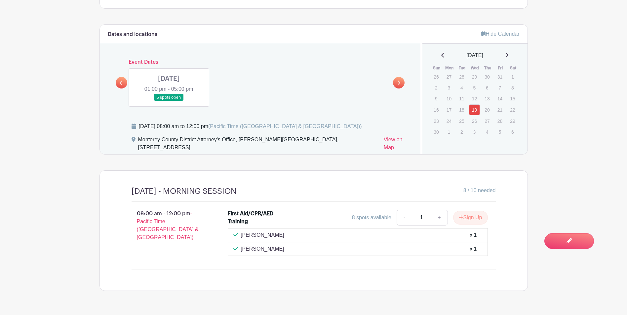
click at [169, 101] on link at bounding box center [169, 101] width 0 height 0
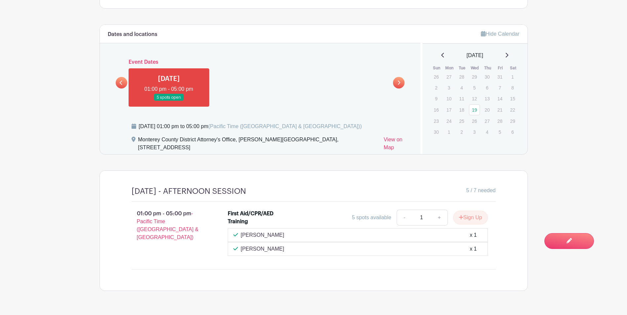
click at [123, 83] on icon at bounding box center [121, 82] width 3 height 5
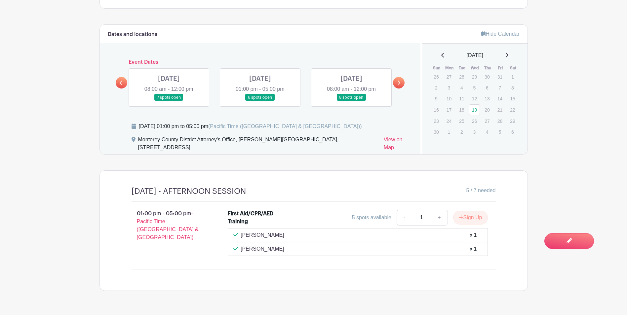
click at [123, 83] on icon at bounding box center [121, 82] width 3 height 5
click at [120, 83] on icon at bounding box center [121, 83] width 3 height 4
click at [169, 101] on link at bounding box center [169, 101] width 0 height 0
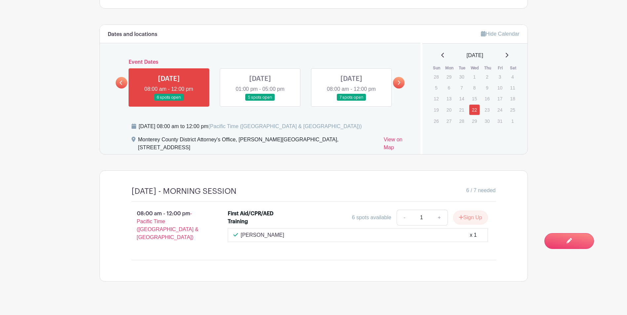
click at [260, 101] on link at bounding box center [260, 101] width 0 height 0
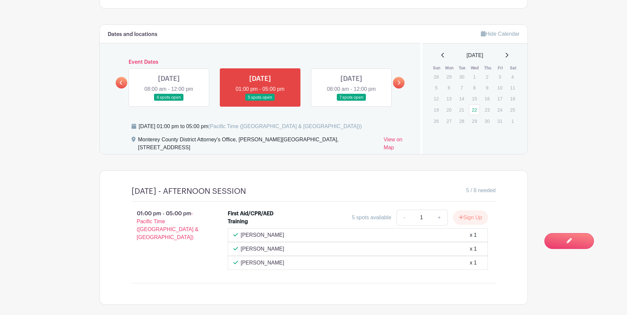
click at [351, 101] on link at bounding box center [351, 101] width 0 height 0
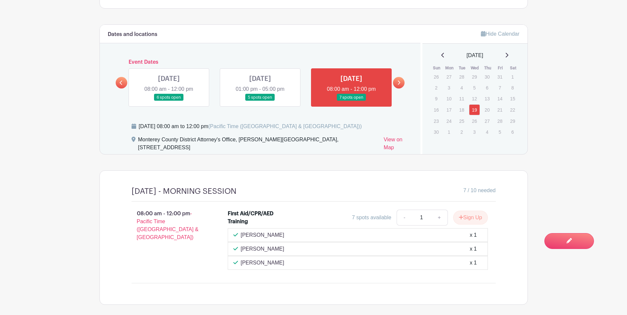
click at [403, 83] on link at bounding box center [399, 83] width 12 height 12
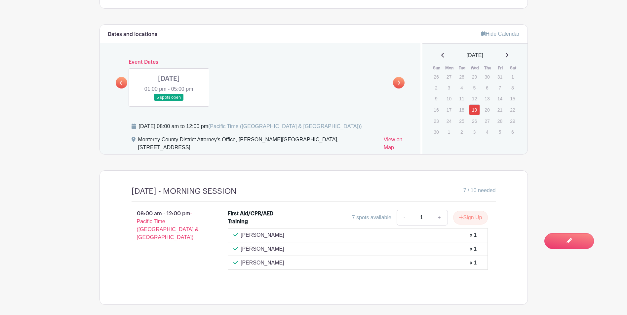
click at [169, 101] on link at bounding box center [169, 101] width 0 height 0
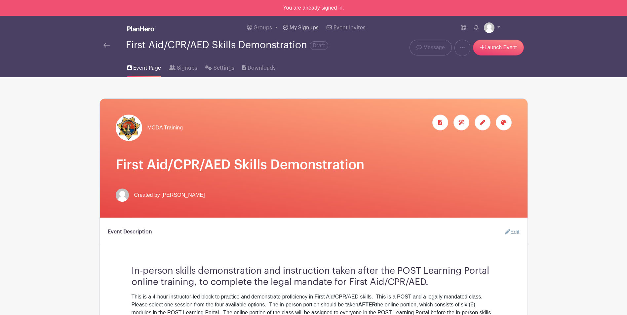
click at [311, 27] on span "My Signups" at bounding box center [304, 27] width 29 height 5
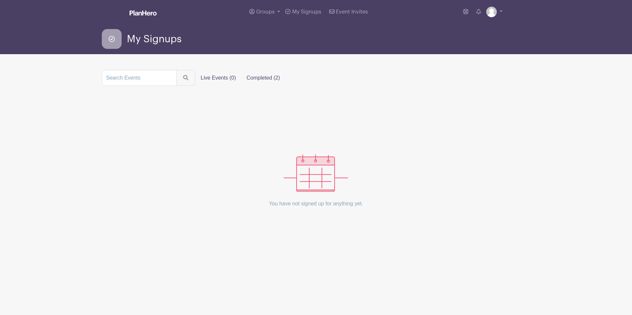
click at [272, 79] on label "Completed (2)" at bounding box center [263, 77] width 44 height 13
click at [0, 0] on input "Completed (2)" at bounding box center [0, 0] width 0 height 0
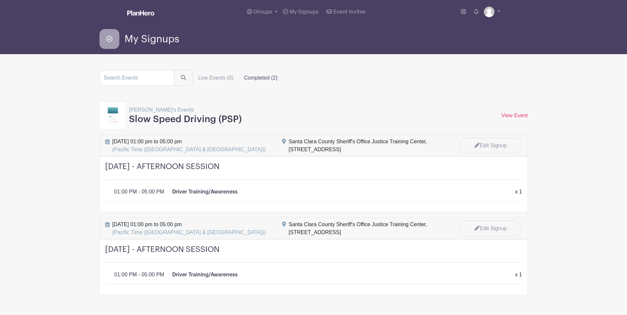
click at [185, 120] on h3 "Slow Speed Driving (PSP)" at bounding box center [185, 119] width 113 height 11
click at [514, 114] on link "View Event" at bounding box center [514, 116] width 26 height 6
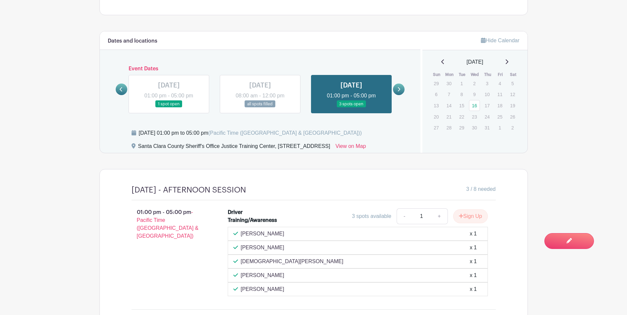
scroll to position [397, 0]
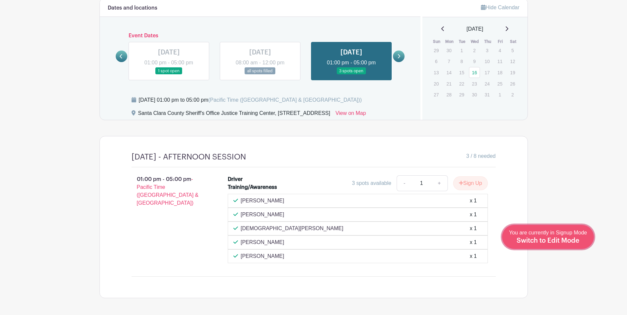
click at [579, 237] on div "You are currently in Signup Mode Switch to Edit Mode" at bounding box center [548, 237] width 78 height 16
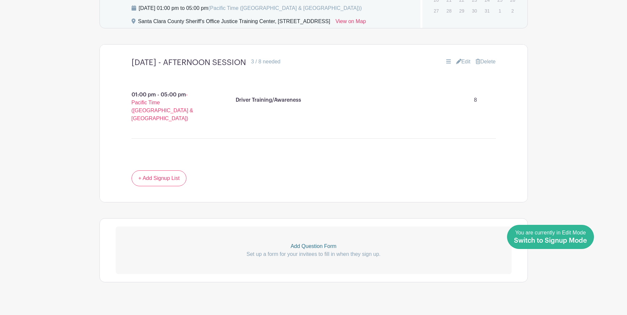
scroll to position [496, 0]
